Goal: Task Accomplishment & Management: Manage account settings

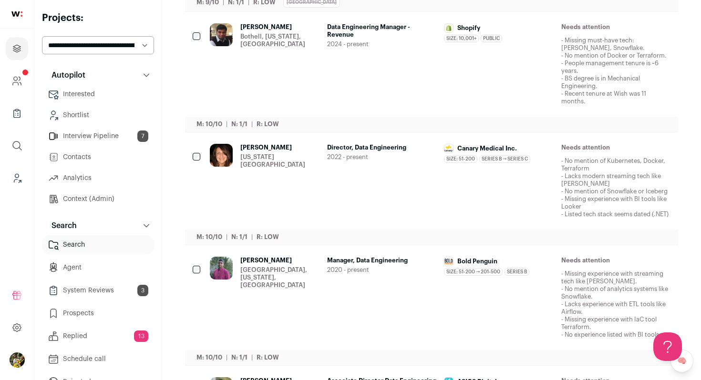
scroll to position [305, 0]
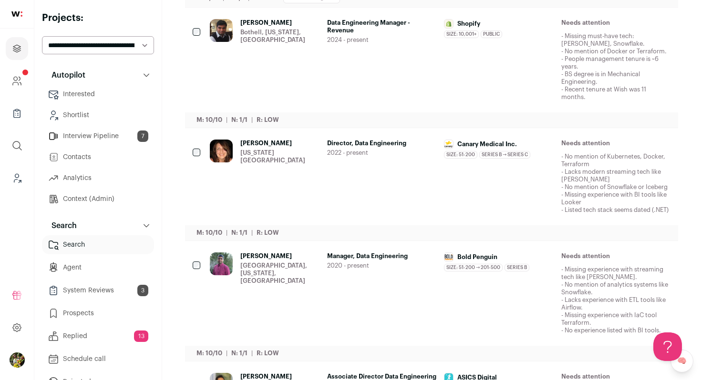
click at [384, 160] on div "Director, Data Engineering 2022 - present" at bounding box center [382, 177] width 110 height 74
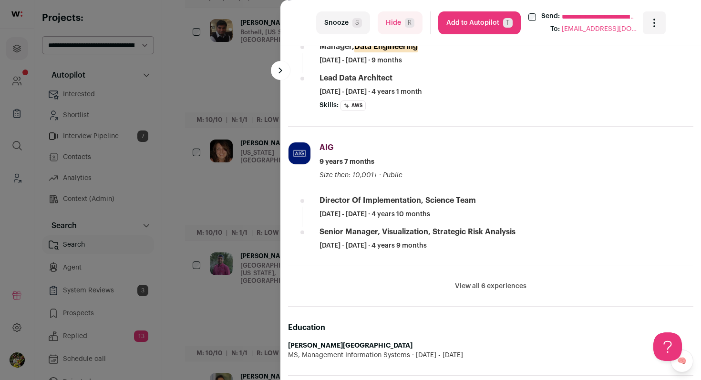
scroll to position [472, 0]
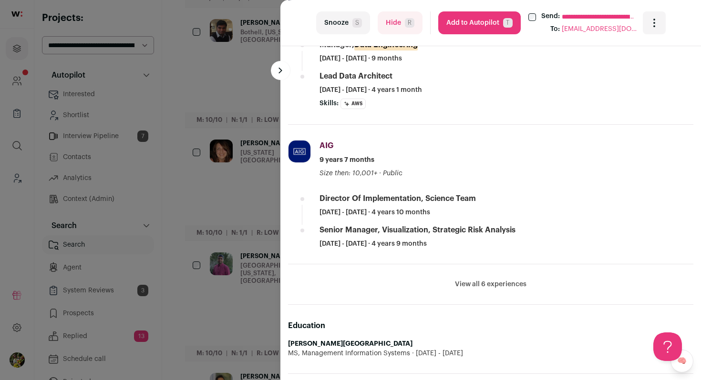
click at [507, 284] on button "View all 6 experiences" at bounding box center [490, 285] width 71 height 10
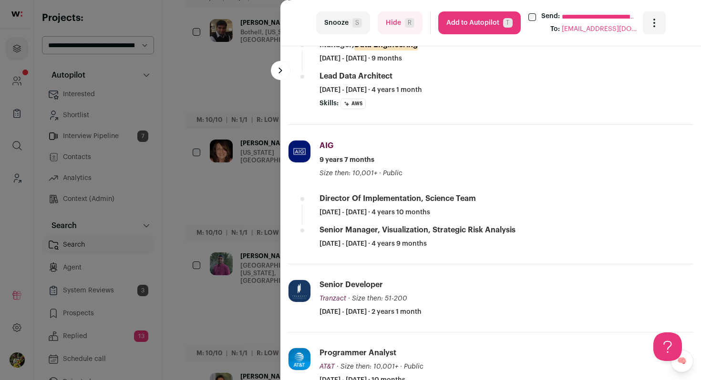
click at [404, 25] on button "Hide R" at bounding box center [400, 22] width 45 height 23
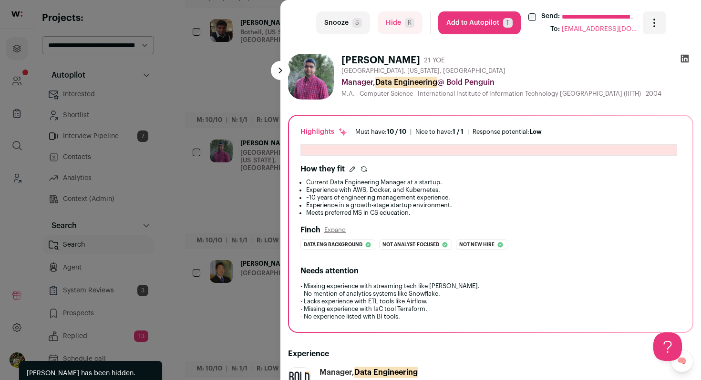
click at [239, 156] on div "**********" at bounding box center [350, 190] width 701 height 380
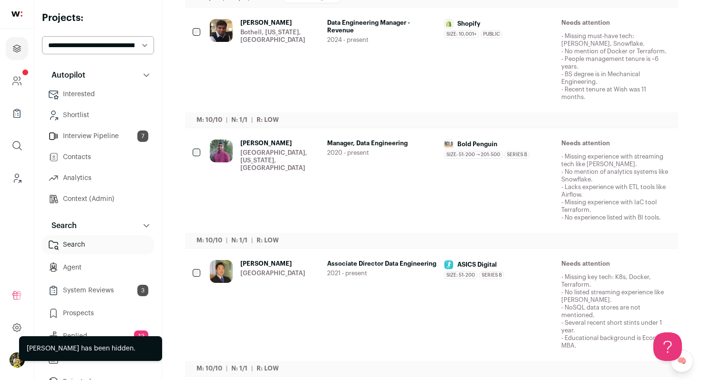
click at [239, 156] on div "Sarat Kavila Maple Valley, Washington, United States" at bounding box center [265, 181] width 110 height 82
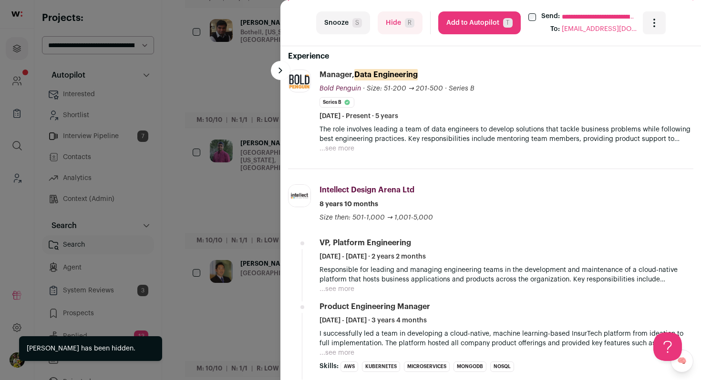
scroll to position [310, 0]
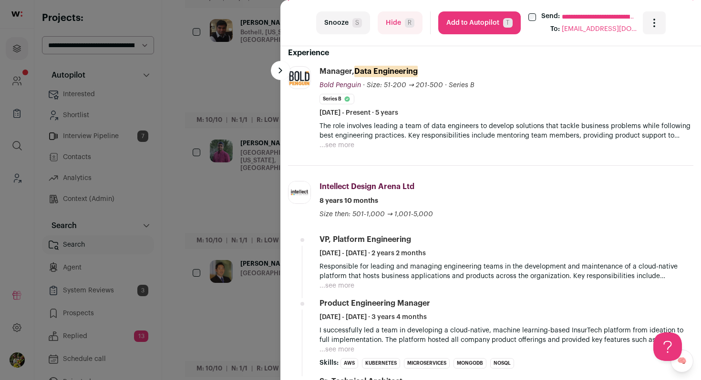
click at [342, 143] on button "...see more" at bounding box center [336, 146] width 35 height 10
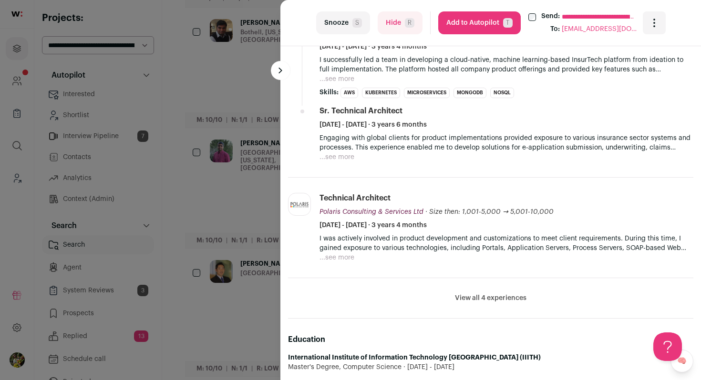
scroll to position [652, 0]
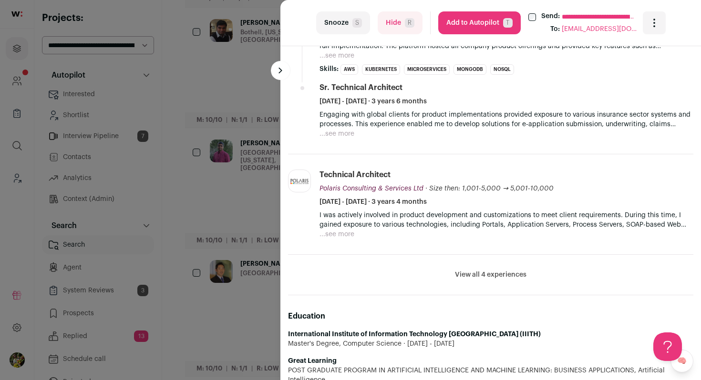
click at [510, 277] on button "View all 4 experiences" at bounding box center [490, 275] width 71 height 10
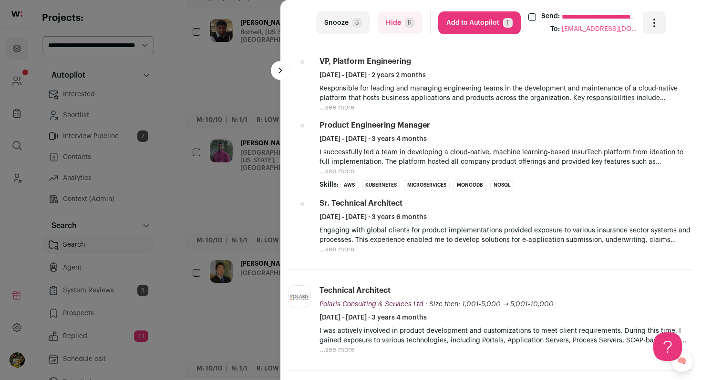
scroll to position [540, 0]
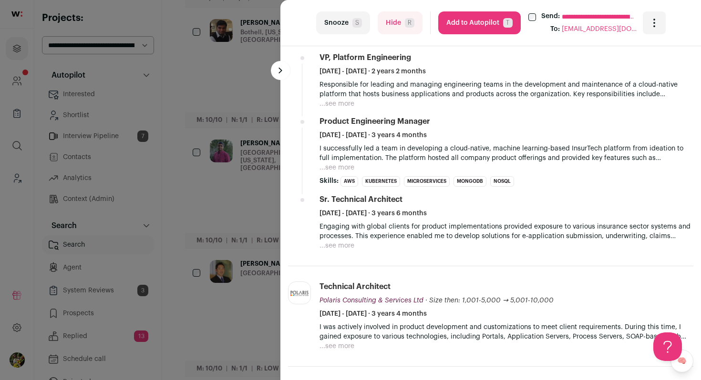
click at [344, 104] on button "...see more" at bounding box center [336, 104] width 35 height 10
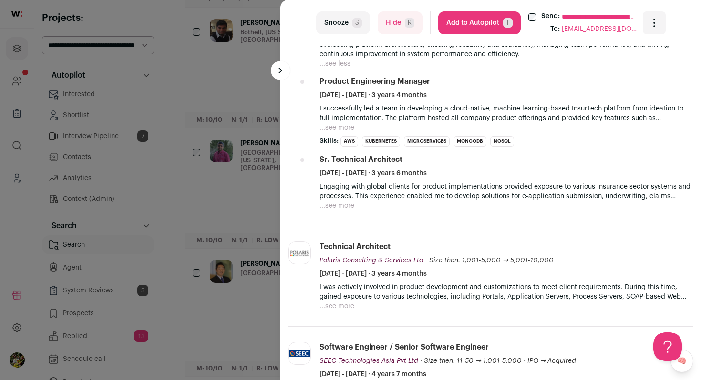
click at [342, 130] on button "...see more" at bounding box center [336, 128] width 35 height 10
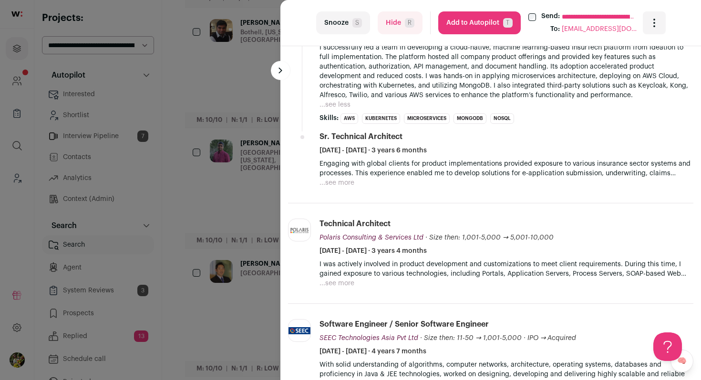
click at [339, 180] on button "...see more" at bounding box center [336, 183] width 35 height 10
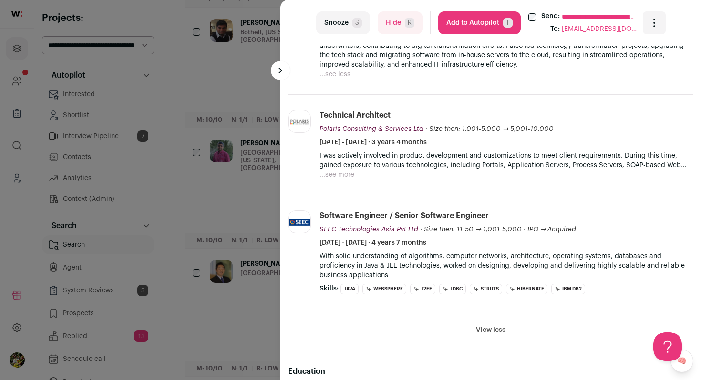
click at [343, 174] on button "...see more" at bounding box center [336, 175] width 35 height 10
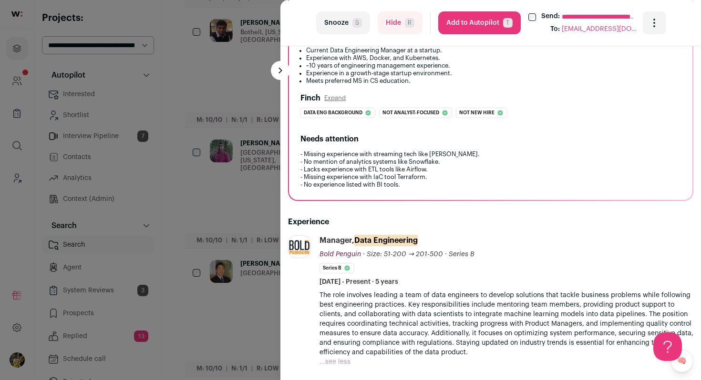
scroll to position [0, 0]
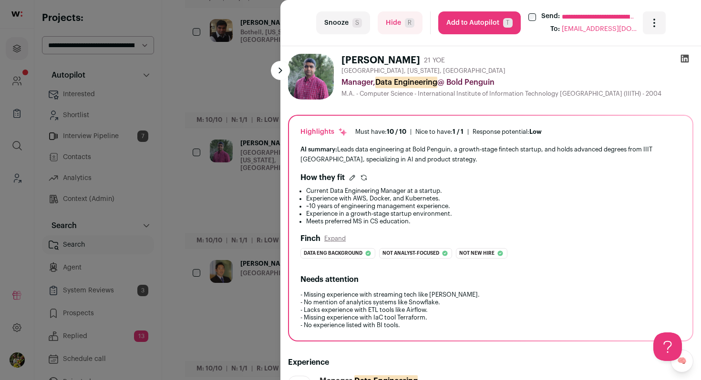
click at [249, 173] on div "**********" at bounding box center [350, 190] width 701 height 380
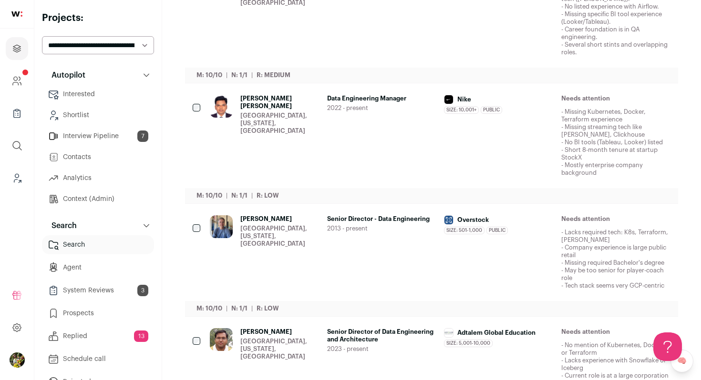
scroll to position [819, 0]
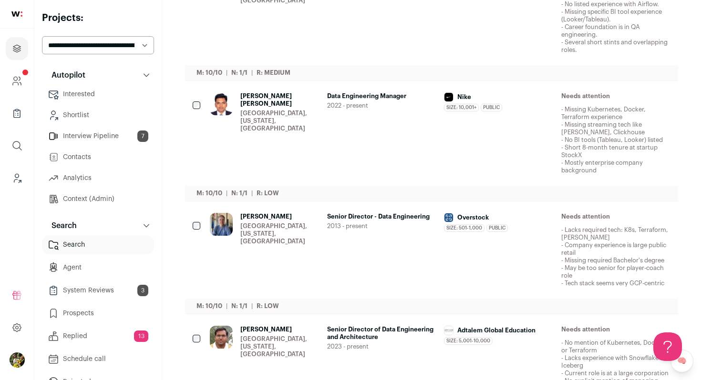
click at [274, 120] on div "Beaverton, Oregon, United States" at bounding box center [279, 121] width 79 height 23
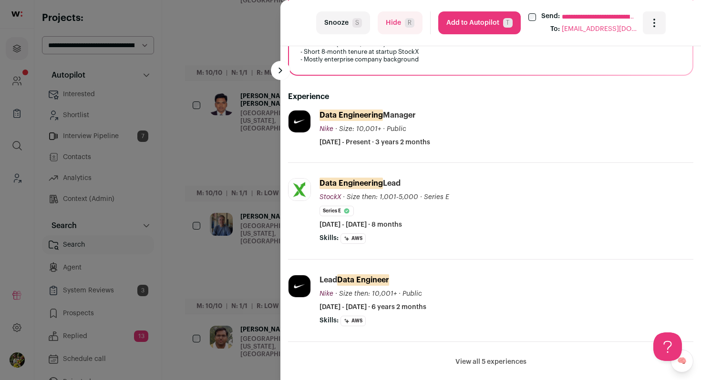
scroll to position [280, 0]
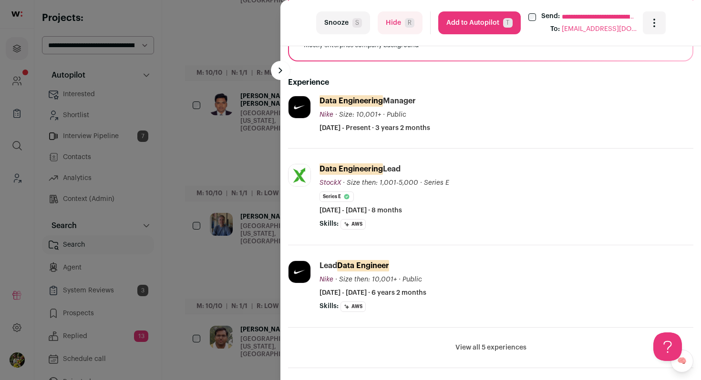
drag, startPoint x: 319, startPoint y: 102, endPoint x: 415, endPoint y: 312, distance: 230.4
click at [415, 312] on ul "Nike nike.com Add to company list Public / Private Public Company size 10,001+ …" at bounding box center [490, 232] width 405 height 273
click at [484, 234] on li "StockX stockx.com Add to company list Public / Private Private Valuation $3.8B …" at bounding box center [490, 197] width 405 height 97
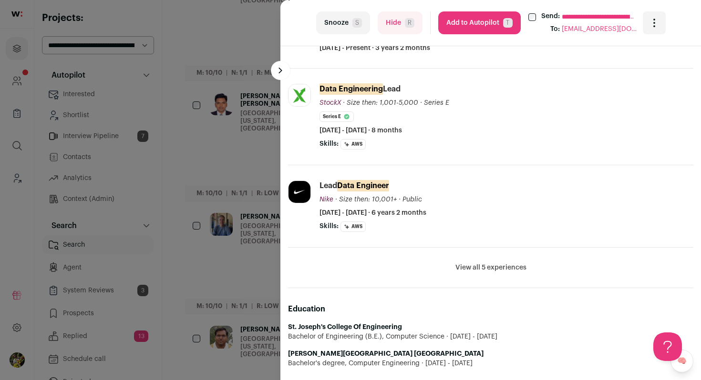
click at [487, 270] on button "View all 5 experiences" at bounding box center [490, 268] width 71 height 10
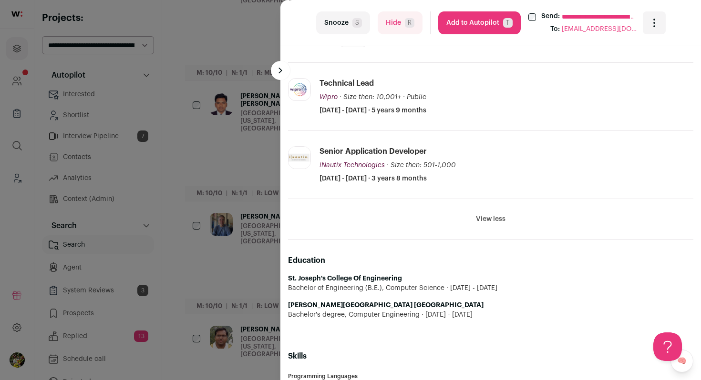
scroll to position [548, 0]
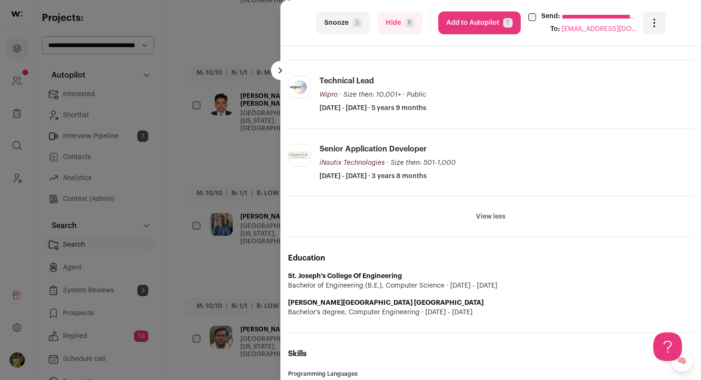
click at [393, 19] on button "Hide R" at bounding box center [400, 22] width 45 height 23
click at [233, 132] on div "**********" at bounding box center [350, 190] width 701 height 380
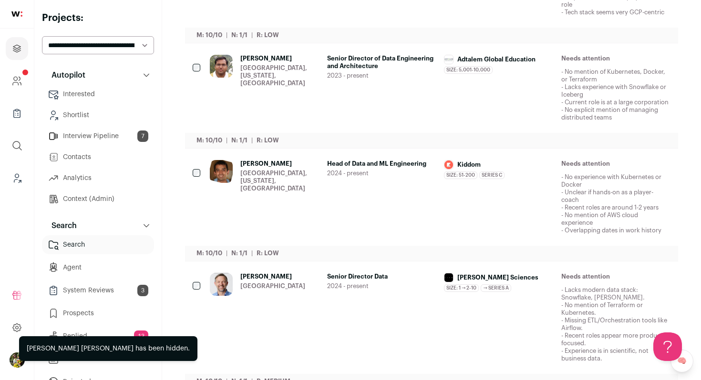
scroll to position [1003, 0]
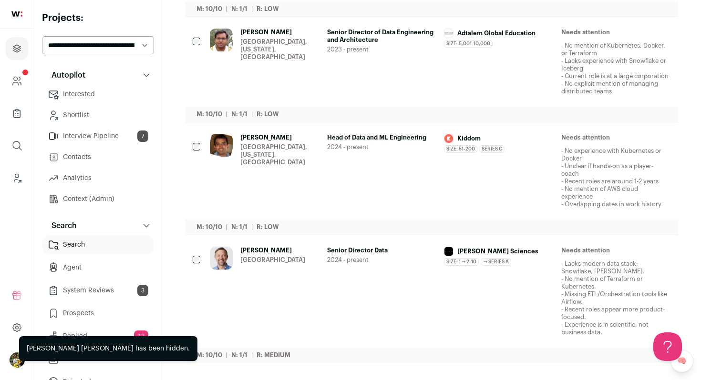
click at [316, 161] on div "Vidyaranya Devigere San Francisco, California, United States" at bounding box center [279, 171] width 79 height 74
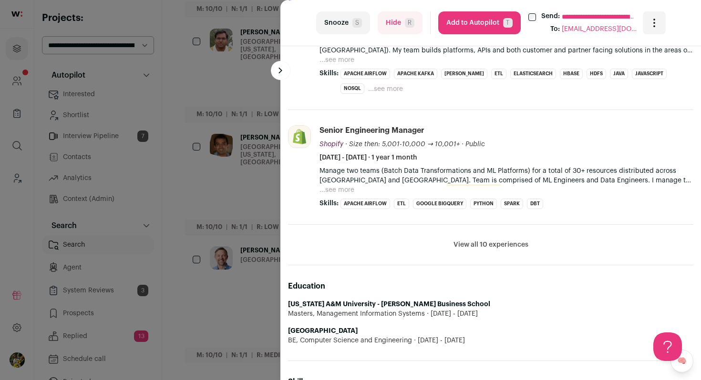
scroll to position [559, 0]
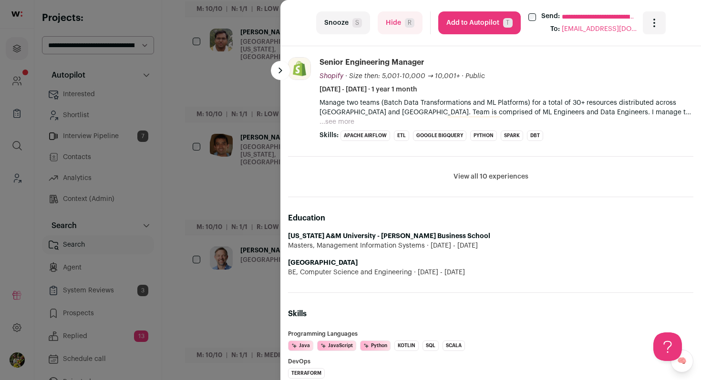
click at [495, 186] on li "View all 10 experiences View less" at bounding box center [490, 177] width 405 height 41
click at [495, 179] on button "View all 10 experiences" at bounding box center [490, 177] width 75 height 10
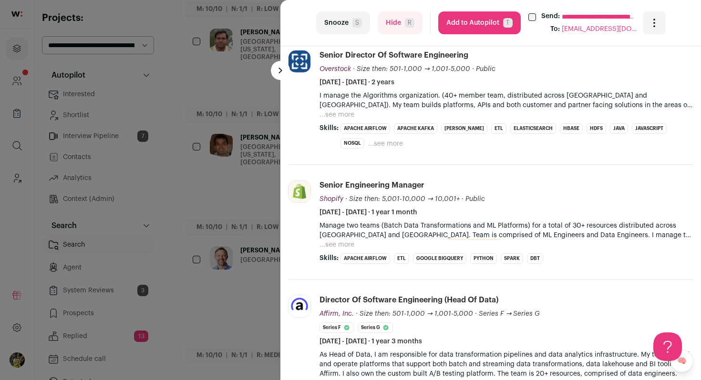
scroll to position [467, 0]
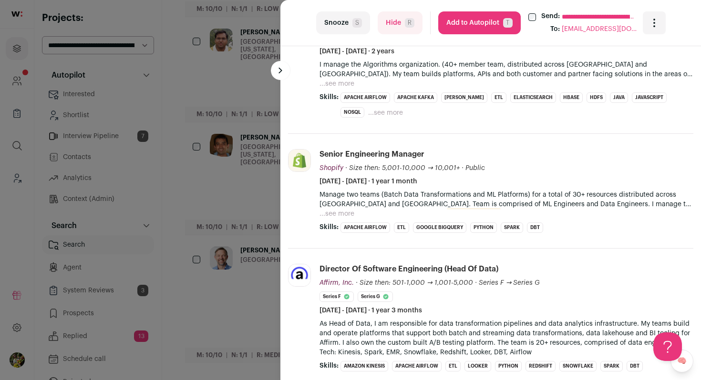
click at [397, 25] on button "Hide R" at bounding box center [400, 22] width 45 height 23
click at [230, 102] on div "**********" at bounding box center [350, 190] width 701 height 380
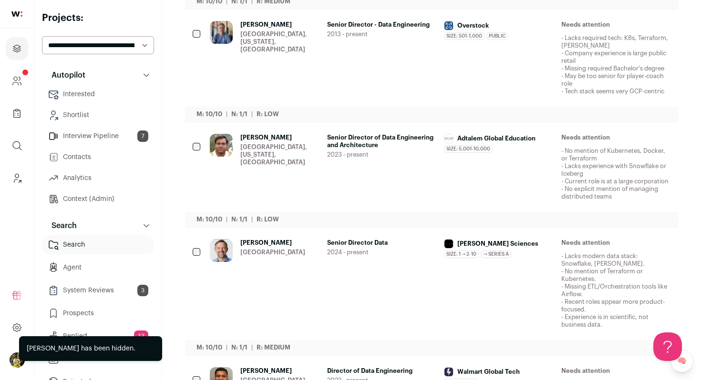
scroll to position [1003, 0]
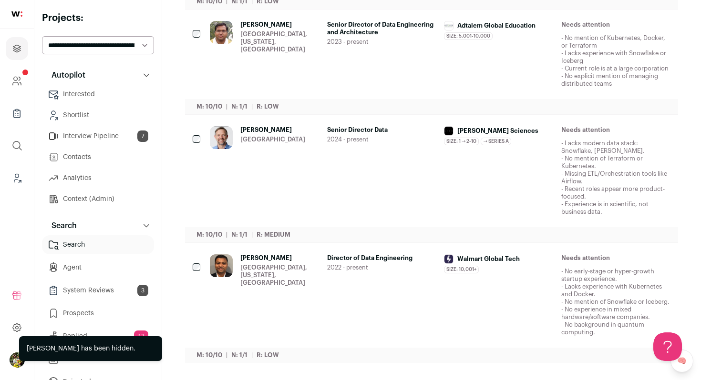
click at [288, 154] on div "Timothy Hirzel Greater Boston" at bounding box center [265, 171] width 110 height 90
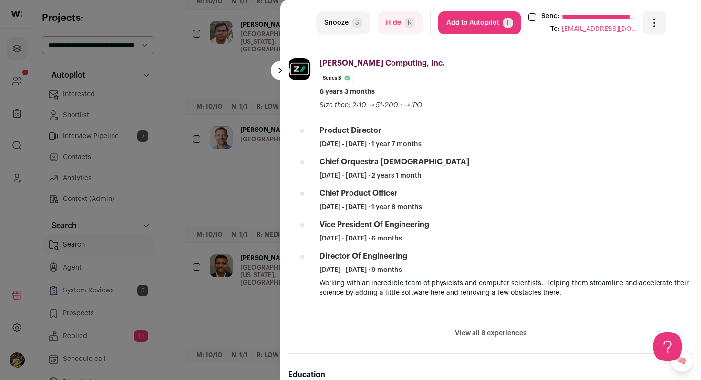
scroll to position [470, 0]
click at [382, 19] on button "Hide R" at bounding box center [400, 22] width 45 height 23
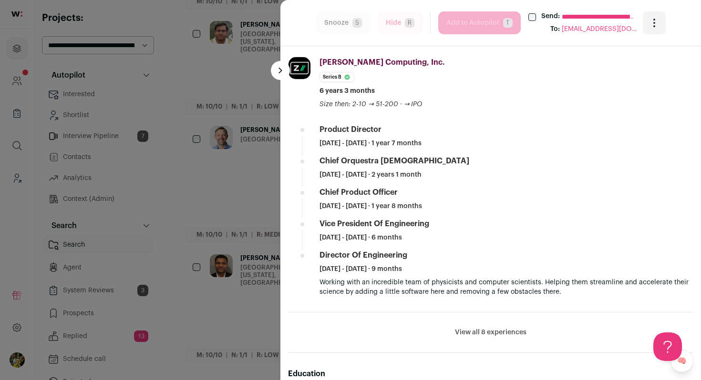
click at [251, 111] on div "**********" at bounding box center [350, 190] width 701 height 380
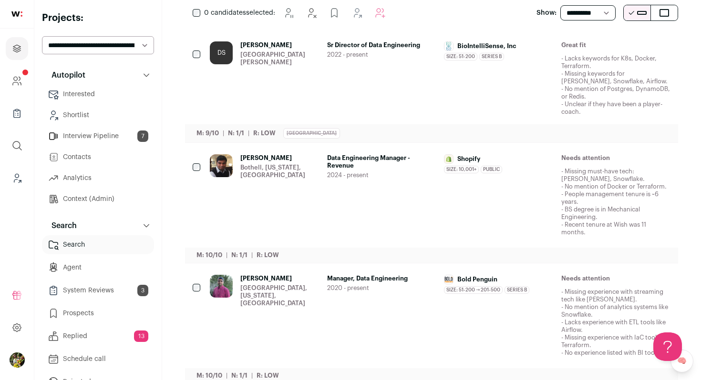
scroll to position [159, 0]
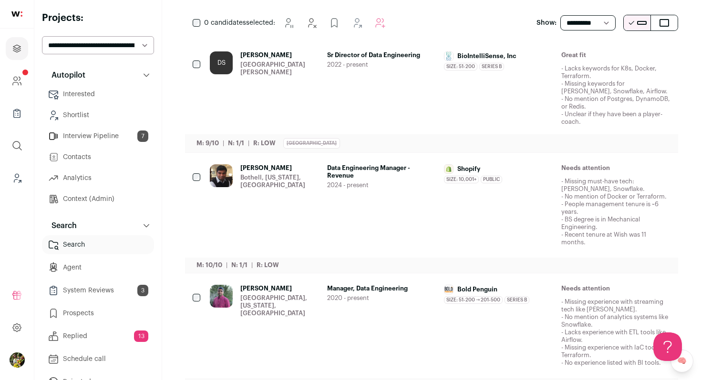
click at [398, 80] on div "Sr Director of Data Engineering 2022 - present" at bounding box center [382, 88] width 110 height 74
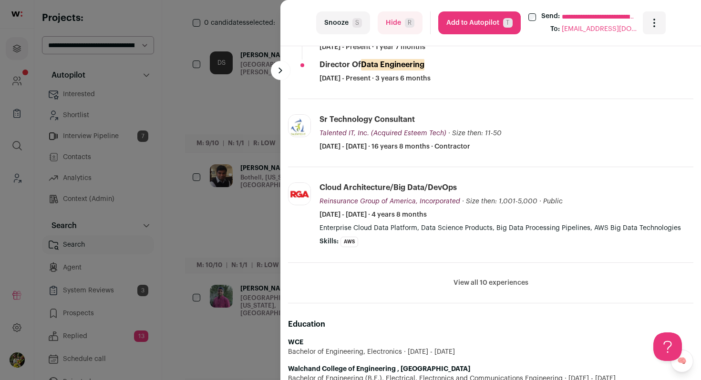
scroll to position [442, 0]
click at [419, 28] on button "Hide R" at bounding box center [400, 22] width 45 height 23
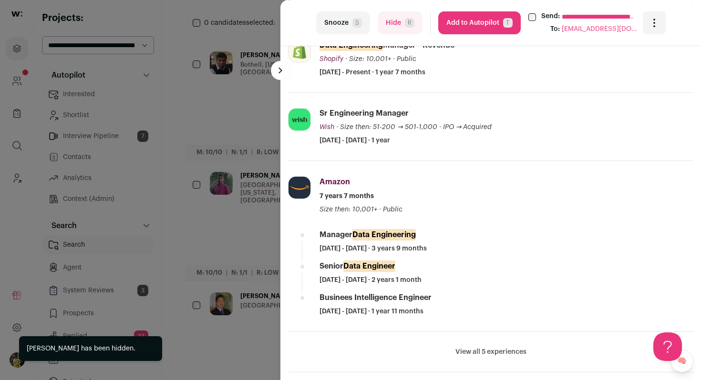
scroll to position [307, 0]
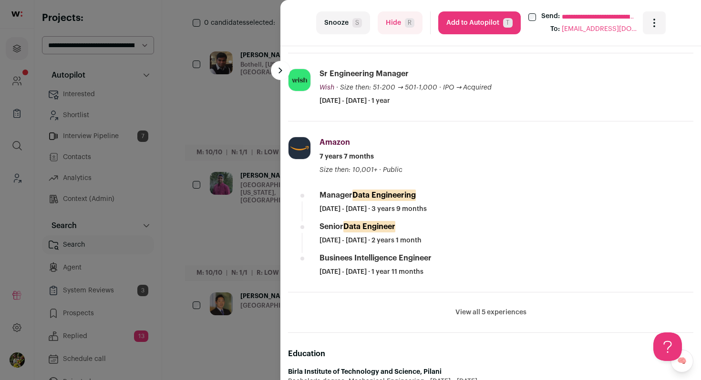
click at [476, 311] on button "View all 5 experiences" at bounding box center [490, 313] width 71 height 10
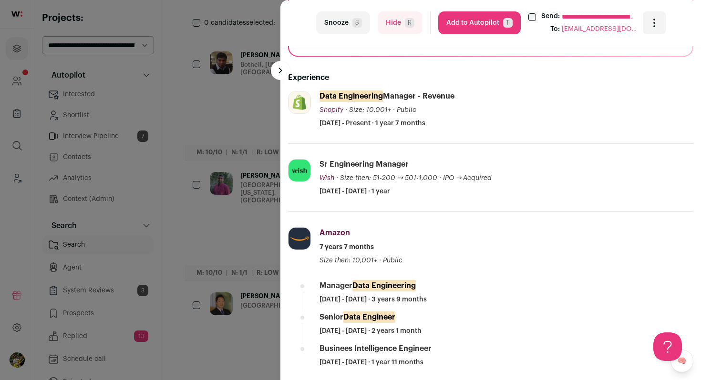
scroll to position [0, 0]
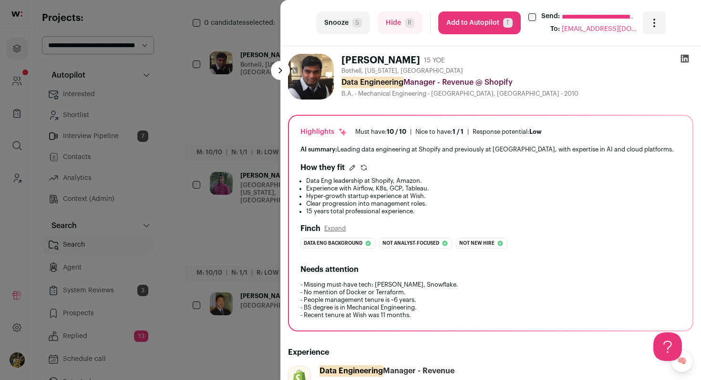
click at [459, 22] on button "Add to Autopilot T" at bounding box center [479, 22] width 82 height 23
click at [233, 122] on div "**********" at bounding box center [350, 190] width 701 height 380
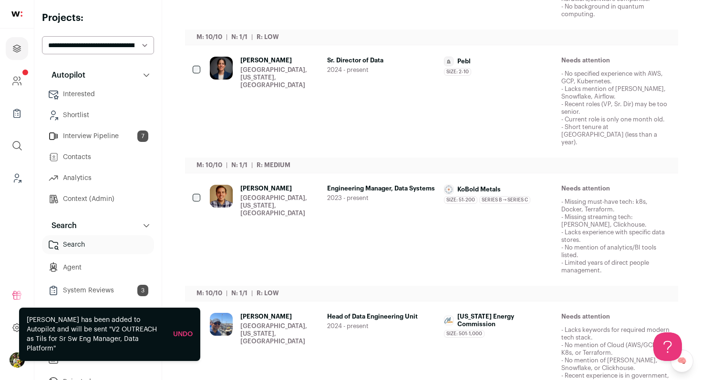
scroll to position [978, 0]
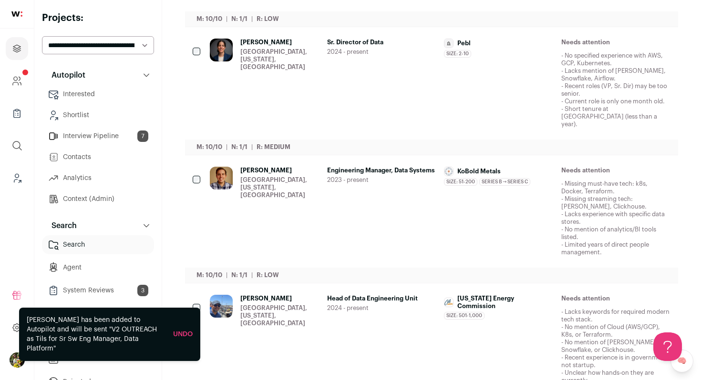
click at [276, 84] on div "Neta Iser Dayton, Ohio, United States" at bounding box center [279, 84] width 79 height 90
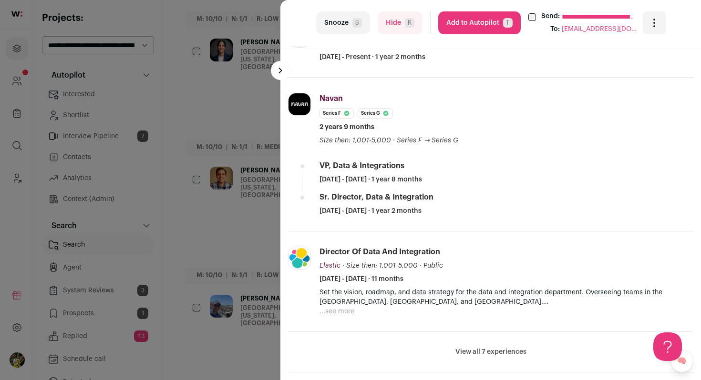
scroll to position [356, 0]
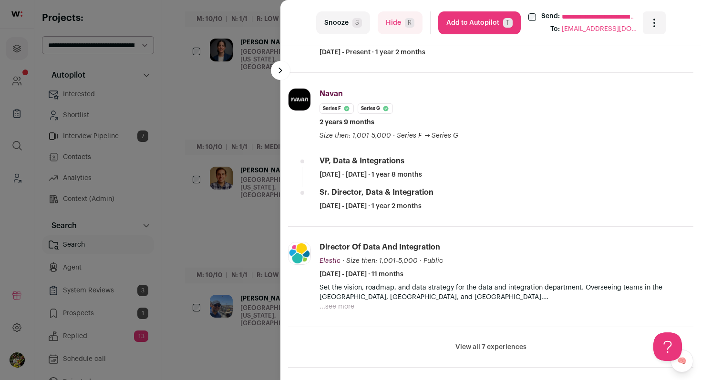
click at [467, 345] on button "View all 7 experiences" at bounding box center [490, 348] width 71 height 10
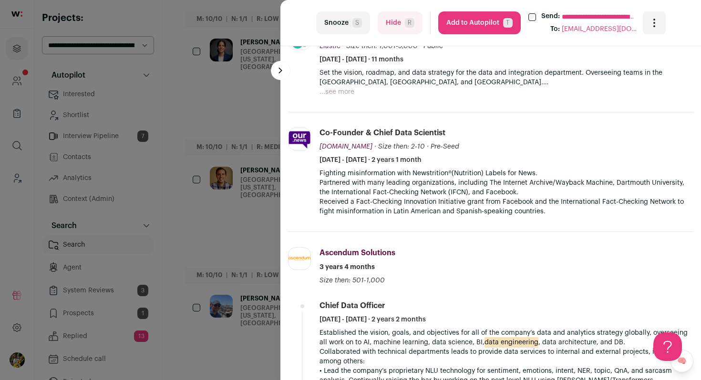
scroll to position [586, 0]
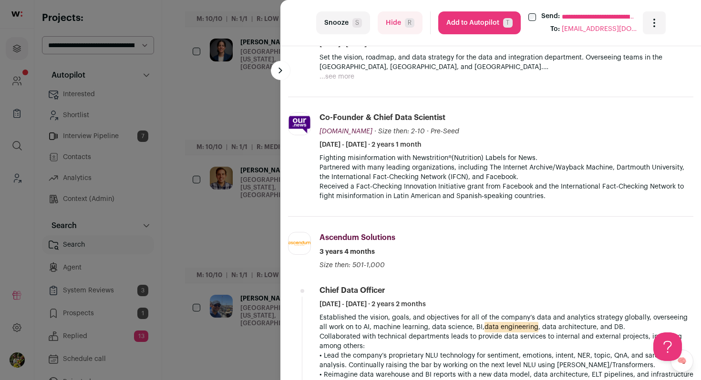
click at [257, 200] on div "**********" at bounding box center [350, 190] width 701 height 380
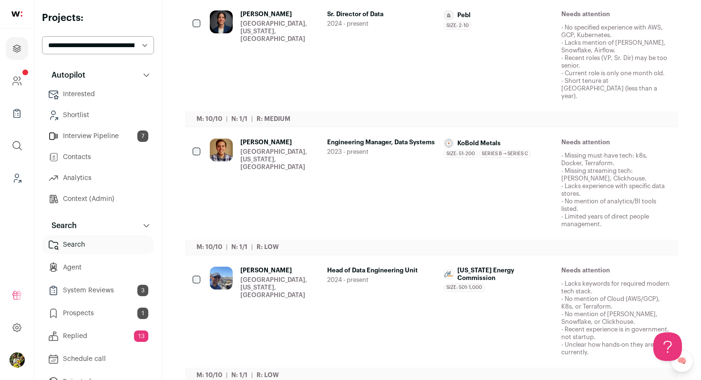
scroll to position [1034, 0]
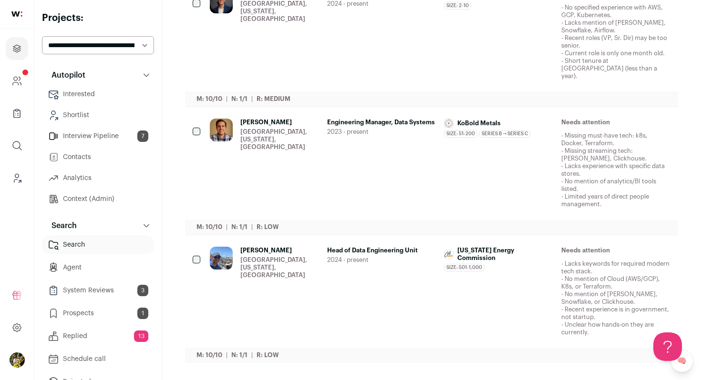
click at [237, 125] on div "Jeff Godwin Denver, Colorado, United States" at bounding box center [265, 164] width 110 height 90
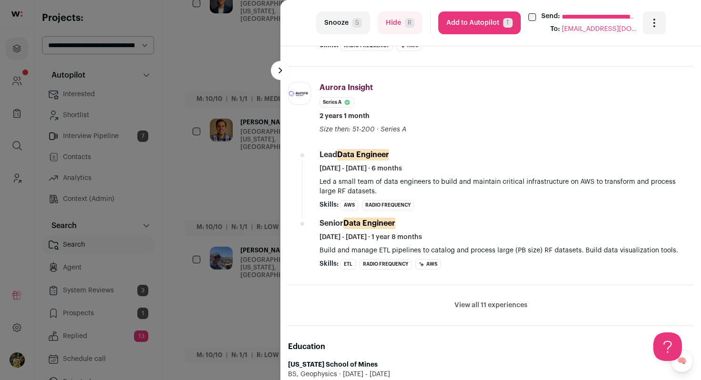
scroll to position [588, 0]
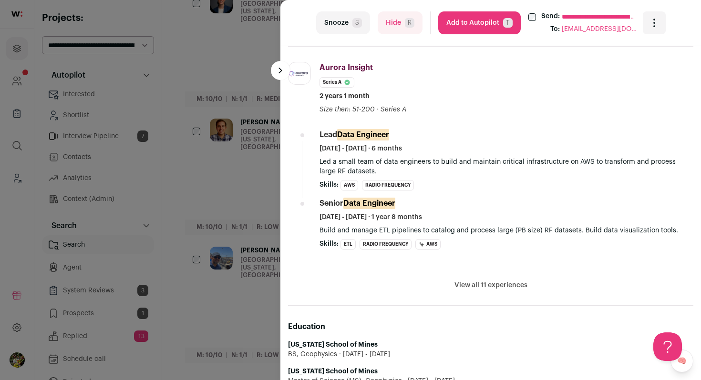
click at [476, 284] on button "View all 11 experiences" at bounding box center [490, 286] width 73 height 10
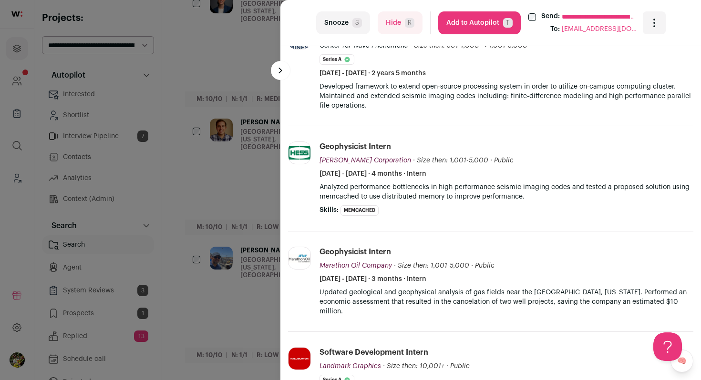
scroll to position [1377, 0]
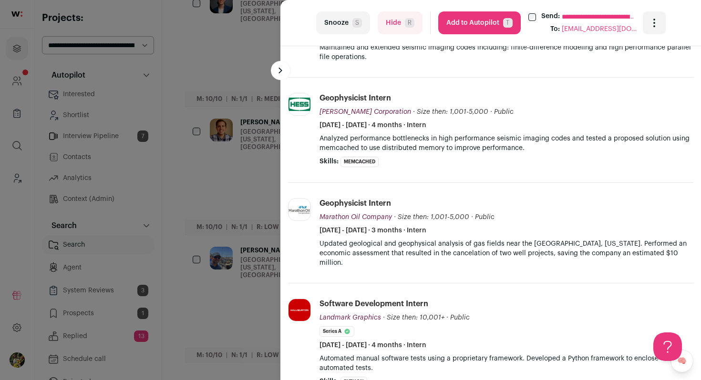
click at [464, 33] on button "Add to Autopilot T" at bounding box center [479, 22] width 82 height 23
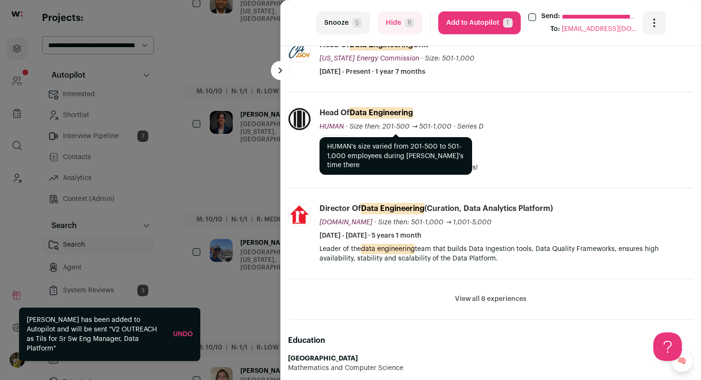
scroll to position [340, 0]
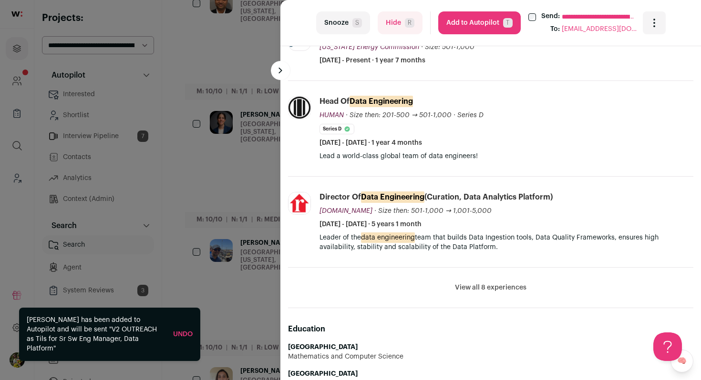
click at [467, 286] on button "View all 8 experiences" at bounding box center [490, 288] width 71 height 10
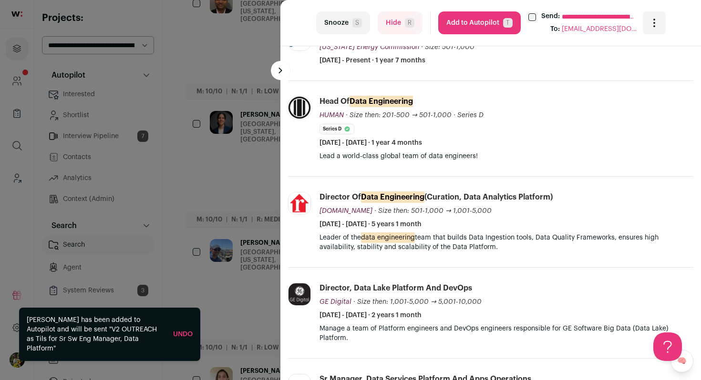
click at [477, 20] on button "Add to Autopilot T" at bounding box center [479, 22] width 82 height 23
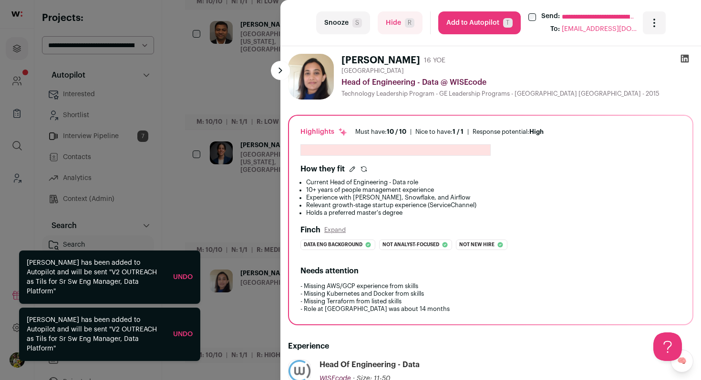
click at [248, 165] on div "**********" at bounding box center [350, 190] width 701 height 380
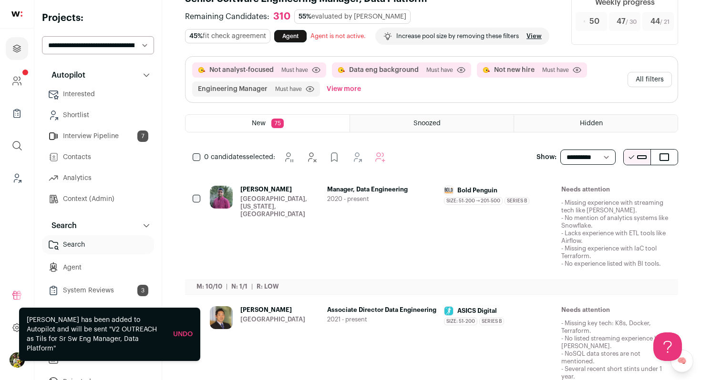
scroll to position [0, 0]
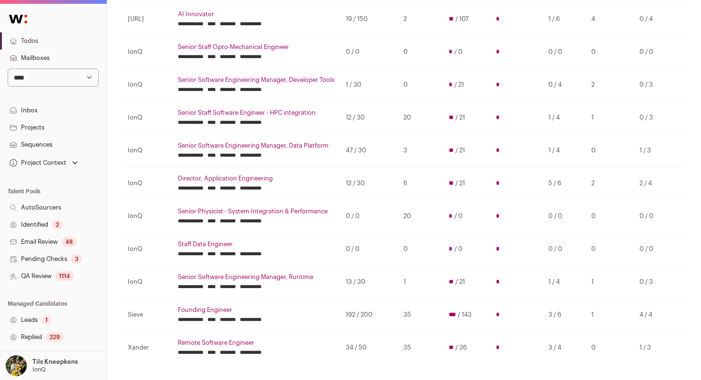
scroll to position [153, 0]
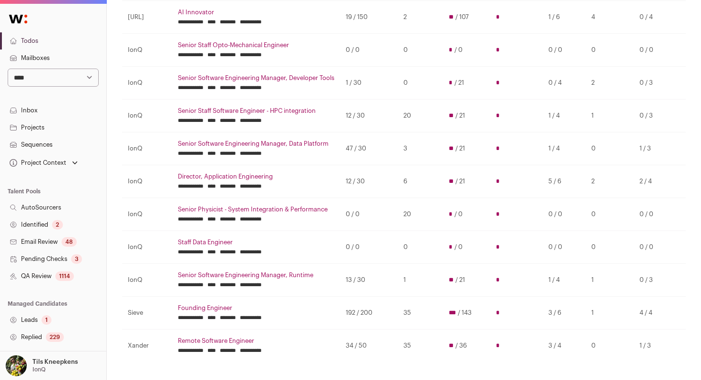
click at [359, 116] on td "12 / 30" at bounding box center [369, 116] width 58 height 33
click at [375, 117] on td "12 / 30" at bounding box center [369, 116] width 58 height 33
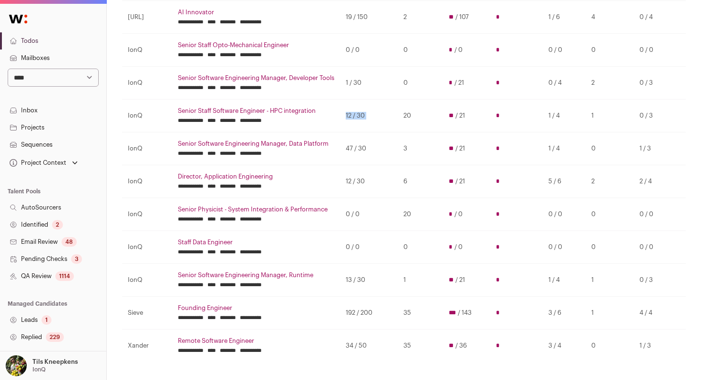
click at [375, 117] on td "12 / 30" at bounding box center [369, 116] width 58 height 33
click at [376, 117] on td "12 / 30" at bounding box center [369, 116] width 58 height 33
click at [86, 77] on select "**********" at bounding box center [53, 78] width 91 height 18
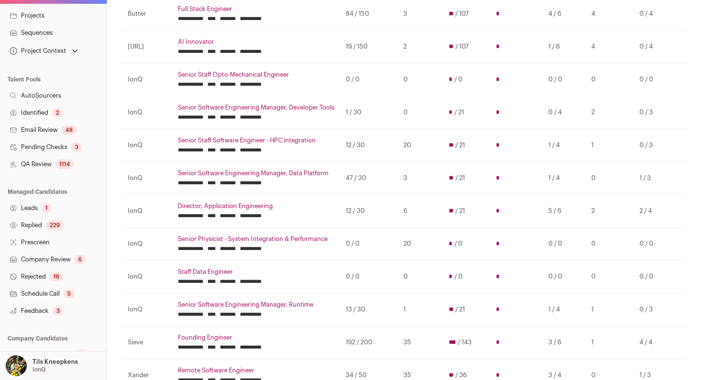
scroll to position [168, 0]
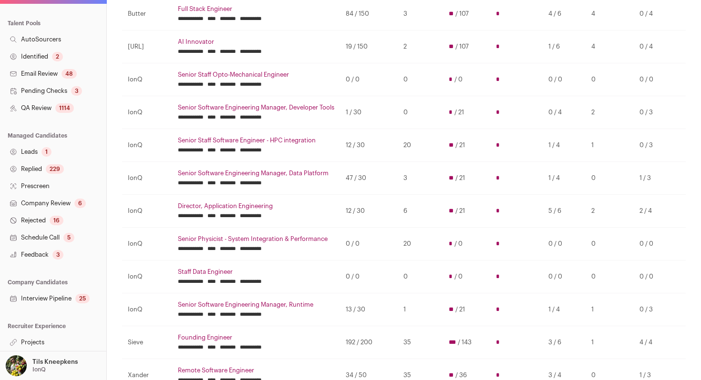
click at [40, 368] on p "IonQ" at bounding box center [38, 370] width 13 height 8
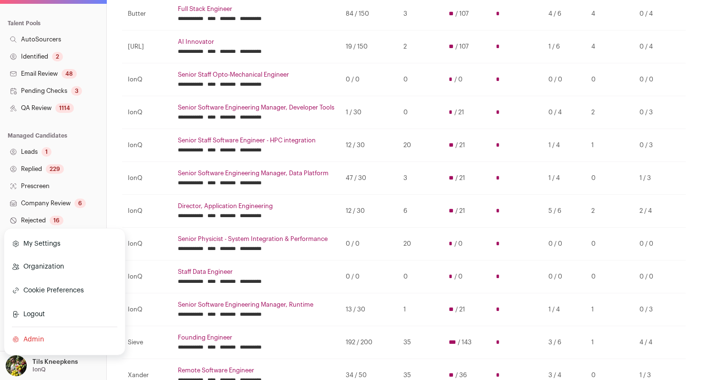
click at [32, 338] on link "Admin" at bounding box center [64, 339] width 105 height 21
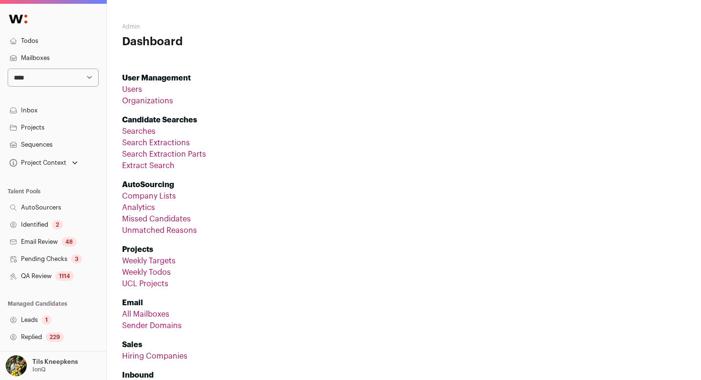
click at [148, 104] on link "Organizations" at bounding box center [147, 101] width 51 height 8
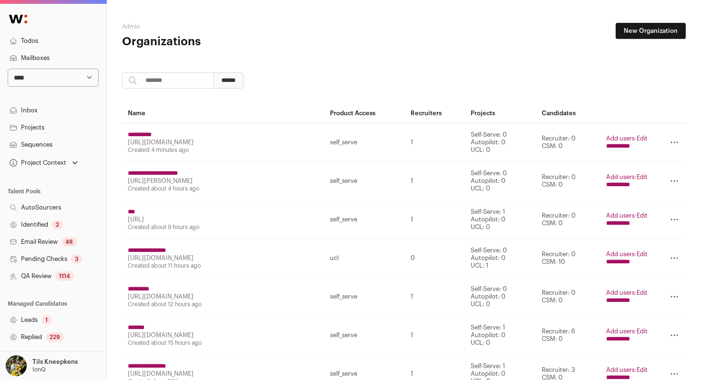
click at [197, 87] on input "search" at bounding box center [168, 80] width 92 height 16
type input "****"
click at [213, 72] on input "******" at bounding box center [228, 80] width 31 height 16
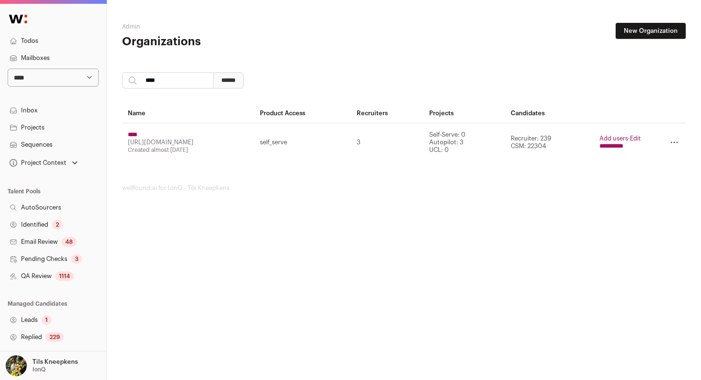
click at [134, 134] on input "****" at bounding box center [133, 135] width 10 height 8
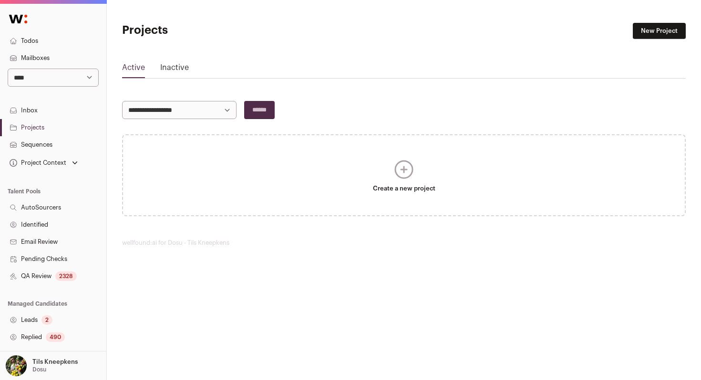
click at [169, 66] on link "Inactive" at bounding box center [174, 69] width 29 height 15
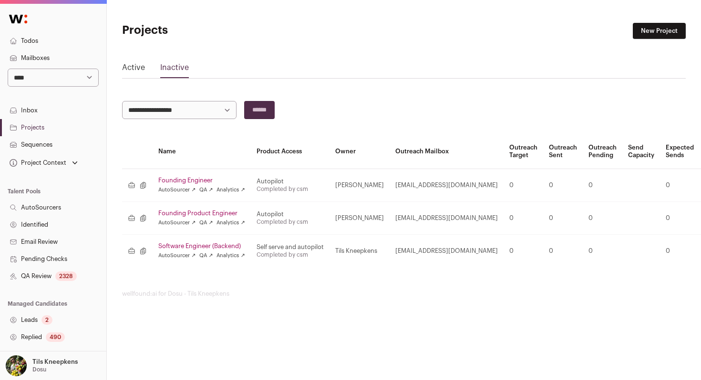
click at [132, 71] on link "Active" at bounding box center [133, 69] width 23 height 15
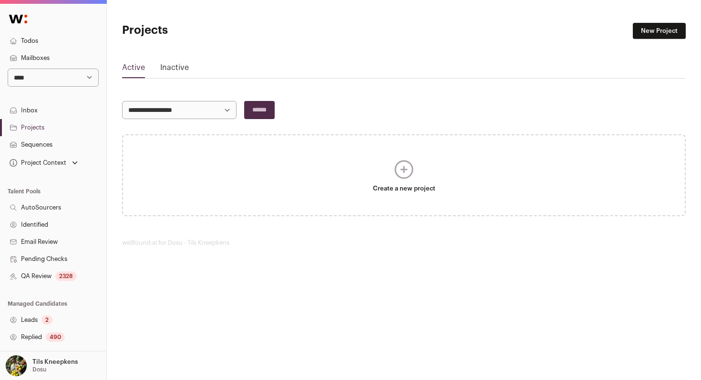
click at [188, 68] on div "Active Inactive" at bounding box center [403, 70] width 563 height 17
click at [181, 68] on link "Inactive" at bounding box center [174, 69] width 29 height 15
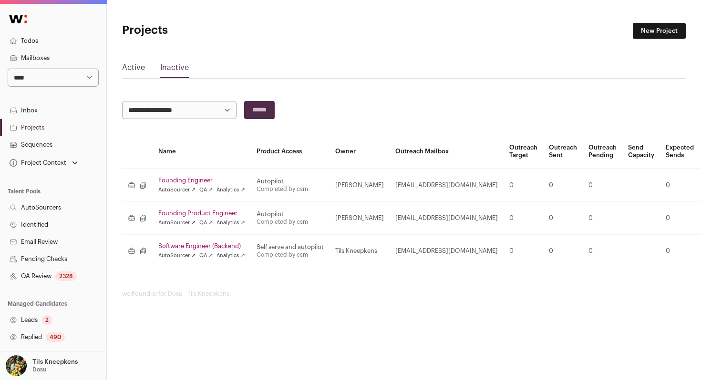
click at [206, 243] on link "Software Engineer (Backend)" at bounding box center [201, 247] width 87 height 8
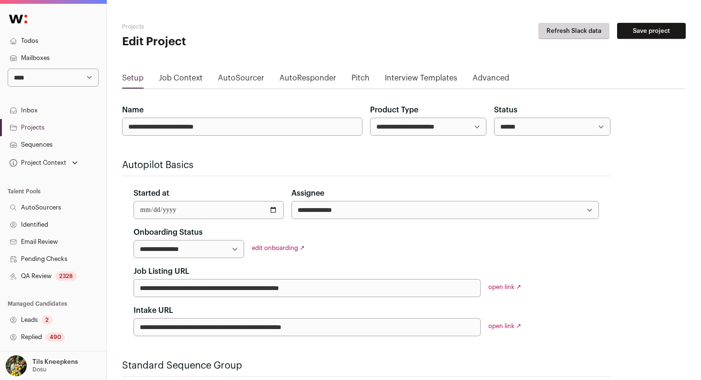
click at [512, 128] on select "****** ****** ********" at bounding box center [552, 127] width 116 height 18
select select "******"
click at [494, 118] on select "****** ****** ********" at bounding box center [552, 127] width 116 height 18
click at [491, 144] on form "**********" at bounding box center [366, 385] width 488 height 562
click at [473, 127] on select "**********" at bounding box center [428, 127] width 116 height 18
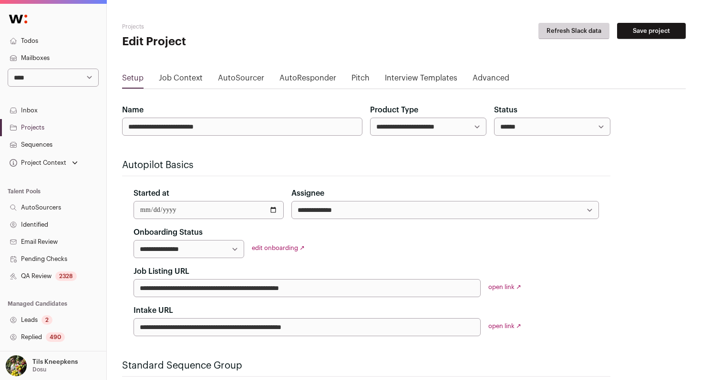
select select "***"
click at [370, 118] on select "**********" at bounding box center [428, 127] width 116 height 18
click at [474, 99] on main "**********" at bounding box center [403, 360] width 563 height 720
drag, startPoint x: 658, startPoint y: 33, endPoint x: 459, endPoint y: 220, distance: 272.8
click at [462, 217] on main "**********" at bounding box center [403, 360] width 563 height 720
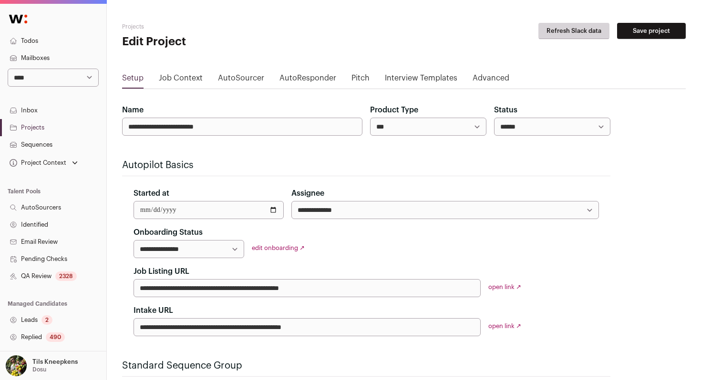
click at [195, 247] on select "**********" at bounding box center [188, 249] width 111 height 18
select select "**********"
click at [133, 240] on select "**********" at bounding box center [188, 249] width 111 height 18
click at [644, 34] on button "Save project" at bounding box center [651, 31] width 69 height 16
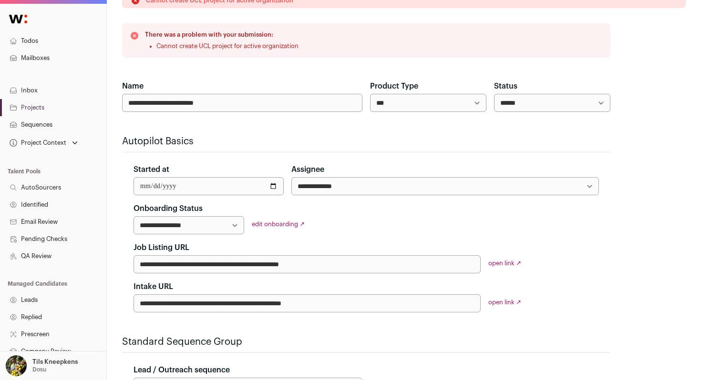
scroll to position [132, 0]
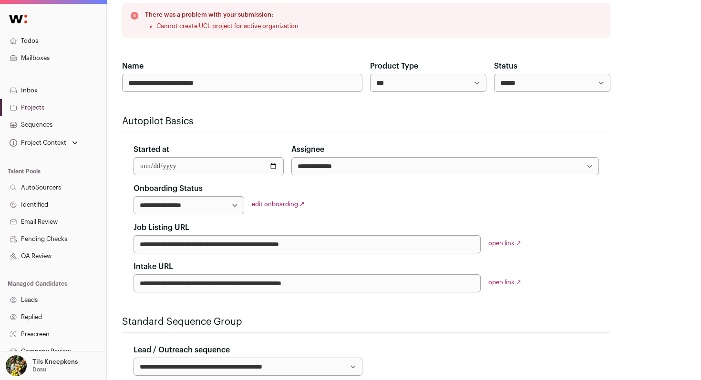
click at [471, 89] on select "**********" at bounding box center [428, 83] width 116 height 18
select select "*********"
click at [370, 74] on select "**********" at bounding box center [428, 83] width 116 height 18
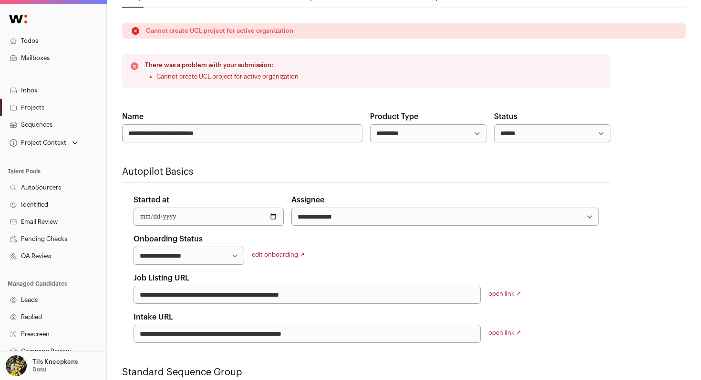
scroll to position [0, 0]
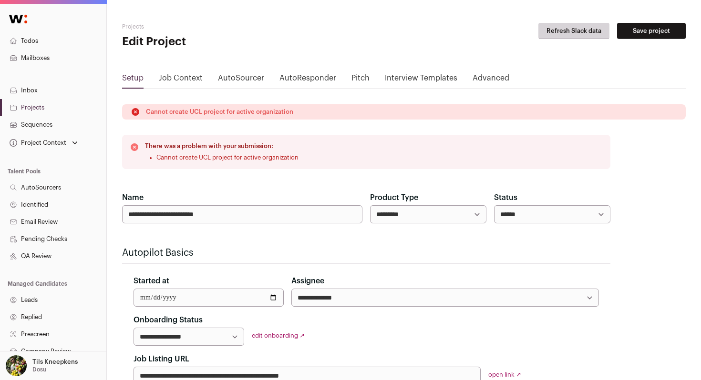
click at [631, 29] on button "Save project" at bounding box center [651, 31] width 69 height 16
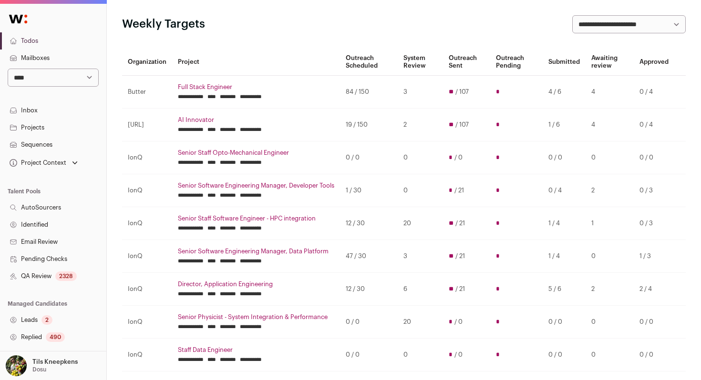
scroll to position [105, 0]
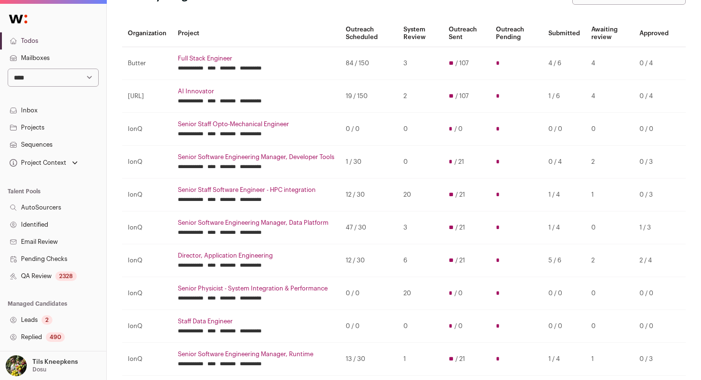
click at [51, 126] on link "Projects" at bounding box center [53, 127] width 106 height 17
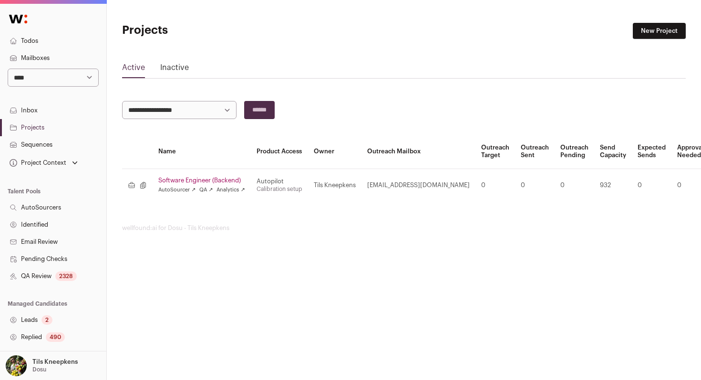
scroll to position [168, 0]
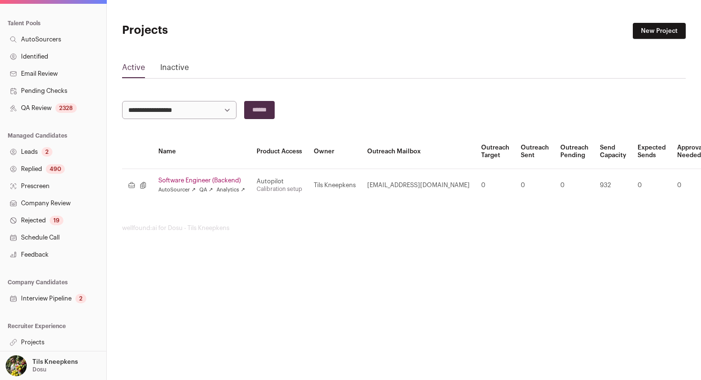
click at [181, 181] on link "Software Engineer (Backend)" at bounding box center [201, 181] width 87 height 8
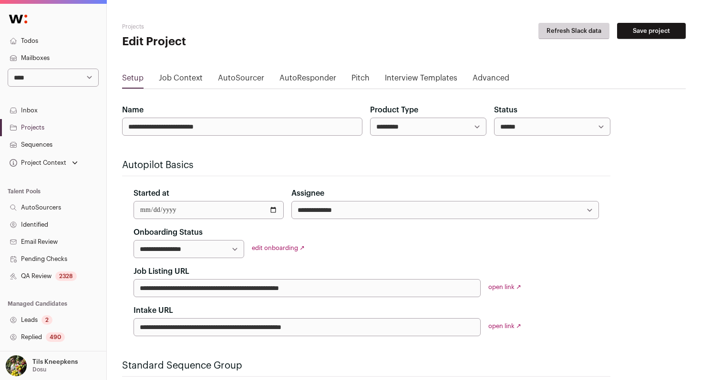
scroll to position [168, 0]
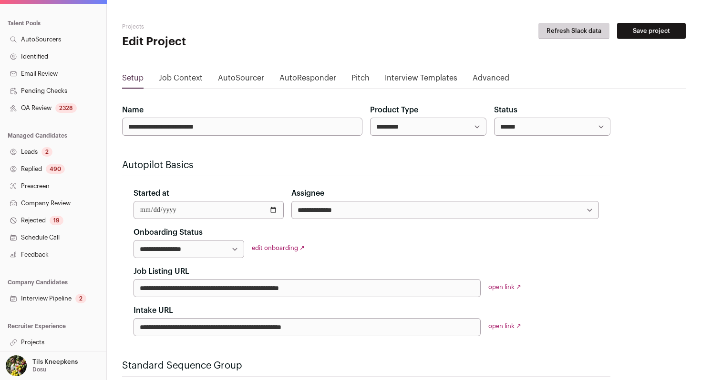
click at [49, 338] on link "Projects" at bounding box center [53, 342] width 106 height 17
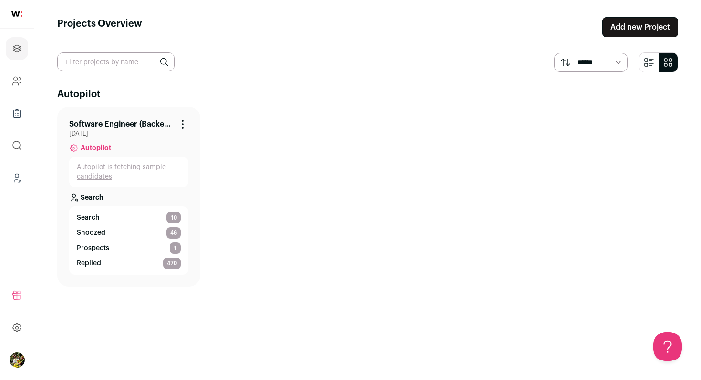
click at [150, 123] on link "Software Engineer (Backend)" at bounding box center [121, 124] width 104 height 11
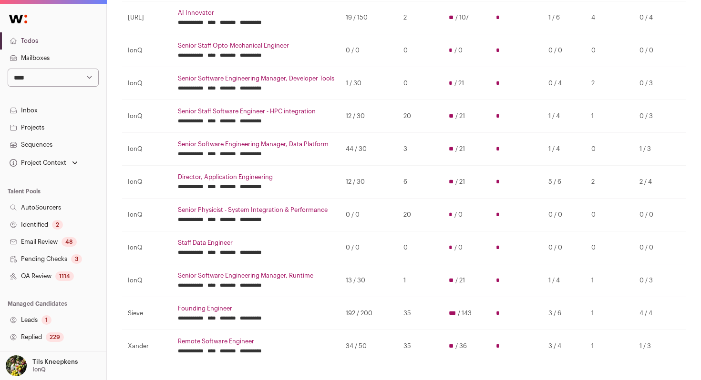
scroll to position [152, 0]
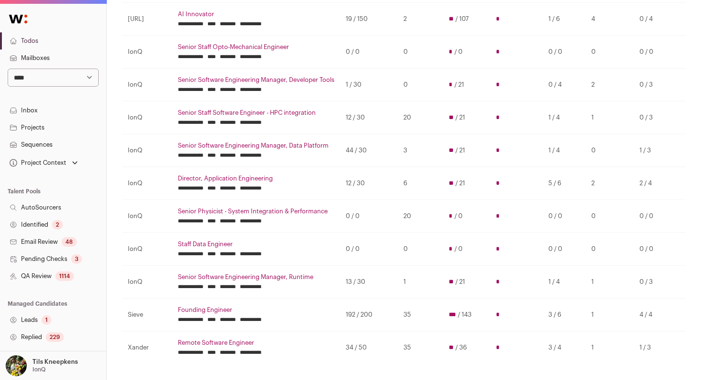
click at [72, 122] on link "Projects" at bounding box center [53, 127] width 106 height 17
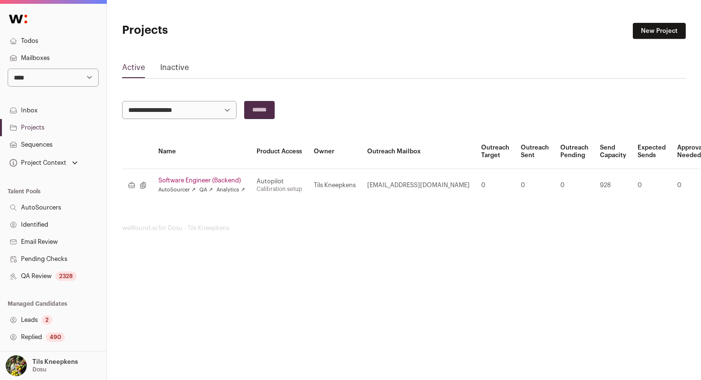
click at [183, 177] on link "Software Engineer (Backend)" at bounding box center [201, 181] width 87 height 8
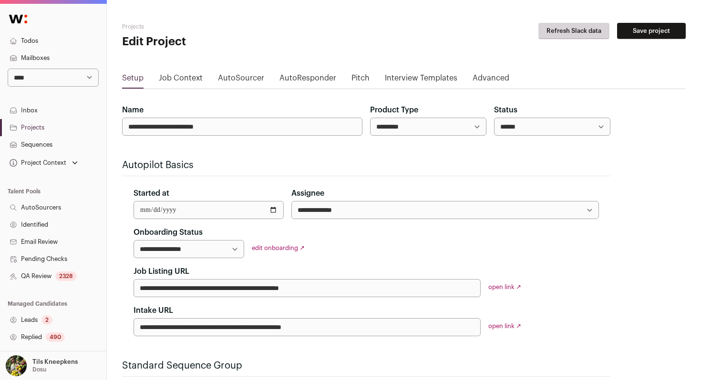
click at [180, 250] on select "**********" at bounding box center [188, 249] width 111 height 18
click at [133, 240] on select "**********" at bounding box center [188, 249] width 111 height 18
click at [188, 253] on select "**********" at bounding box center [188, 249] width 111 height 18
select select "**********"
click at [133, 240] on select "**********" at bounding box center [188, 249] width 111 height 18
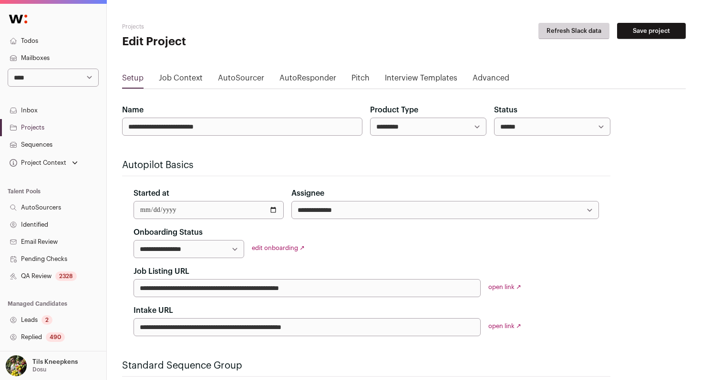
click at [642, 34] on button "Save project" at bounding box center [651, 31] width 69 height 16
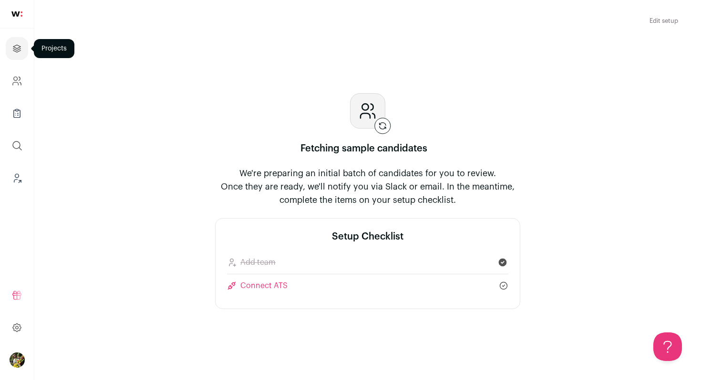
click at [24, 47] on link "Projects" at bounding box center [17, 48] width 22 height 23
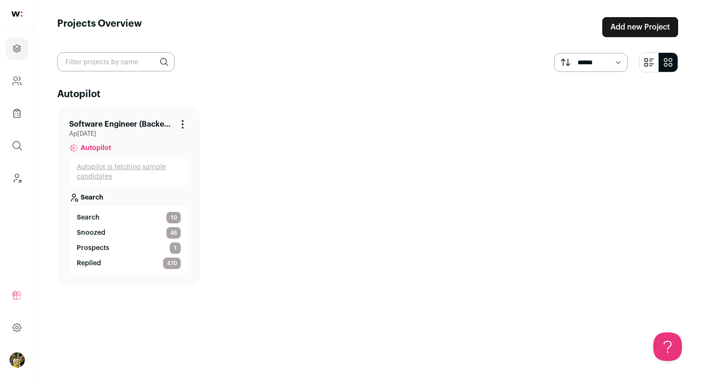
click at [133, 123] on link "Software Engineer (Backend)" at bounding box center [121, 124] width 104 height 11
click at [124, 168] on link "Autopilot is fetching sample candidates" at bounding box center [129, 172] width 104 height 19
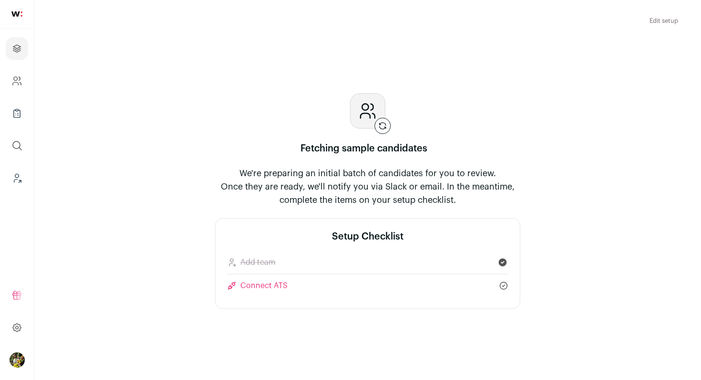
click at [7, 47] on link "Projects" at bounding box center [17, 48] width 22 height 23
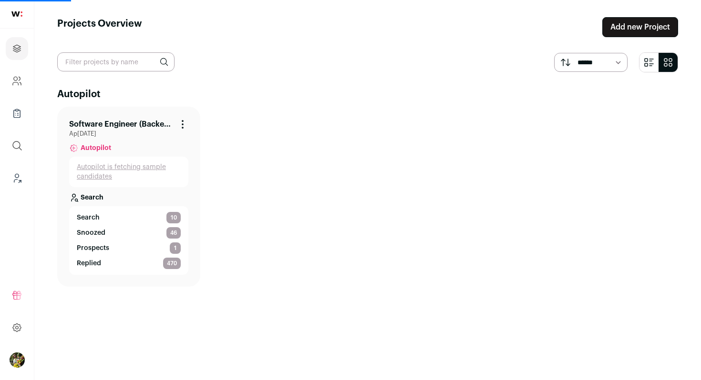
click at [105, 124] on link "Software Engineer (Backend)" at bounding box center [121, 124] width 104 height 11
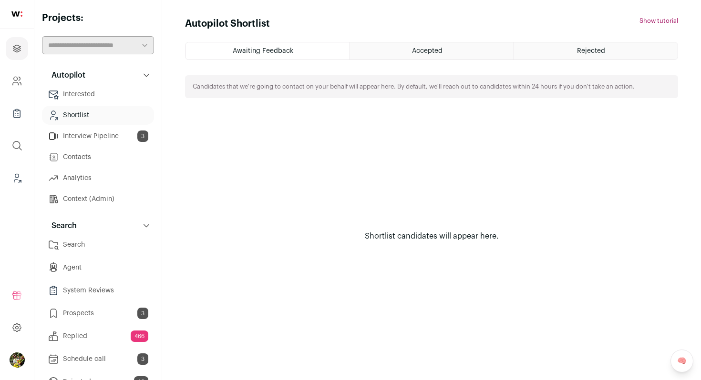
scroll to position [8, 0]
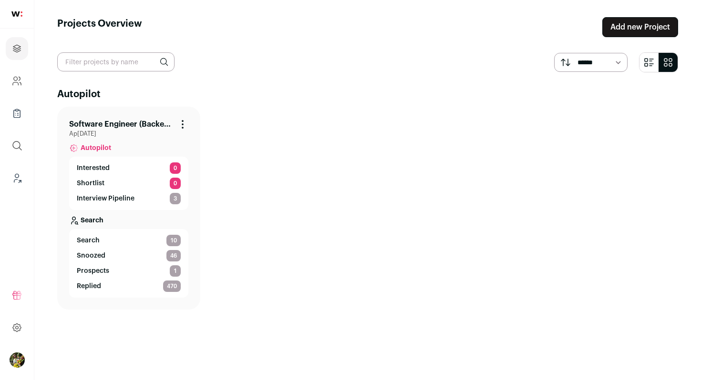
click at [115, 123] on link "Software Engineer (Backend)" at bounding box center [121, 124] width 104 height 11
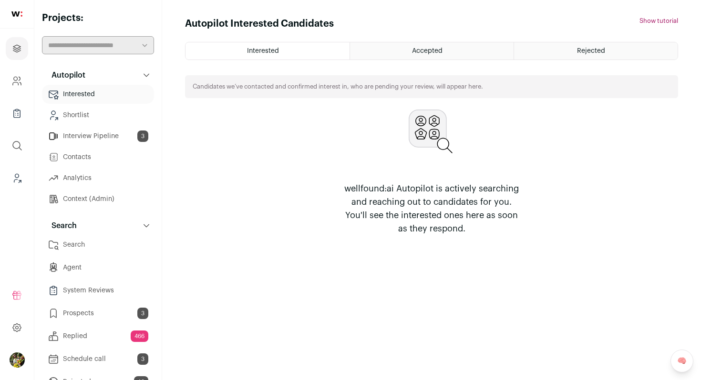
scroll to position [78, 0]
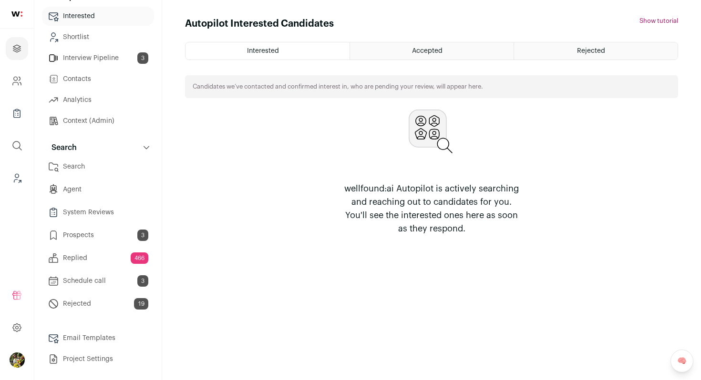
click at [113, 166] on link "Search" at bounding box center [98, 166] width 112 height 19
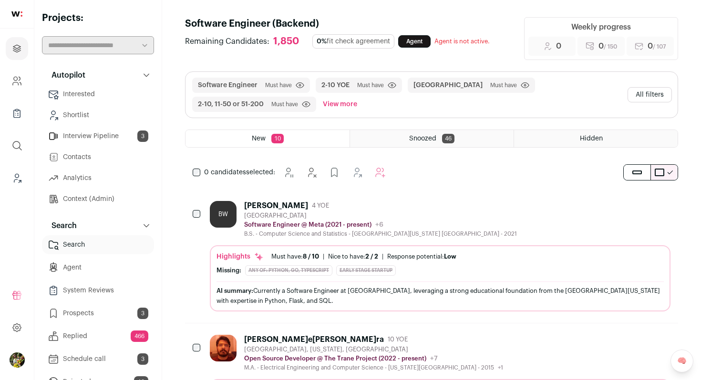
click at [345, 102] on button "View more" at bounding box center [340, 104] width 38 height 15
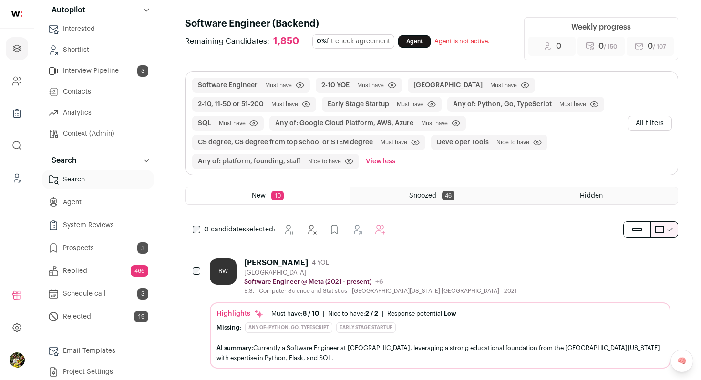
click at [644, 127] on button "All filters" at bounding box center [649, 123] width 44 height 15
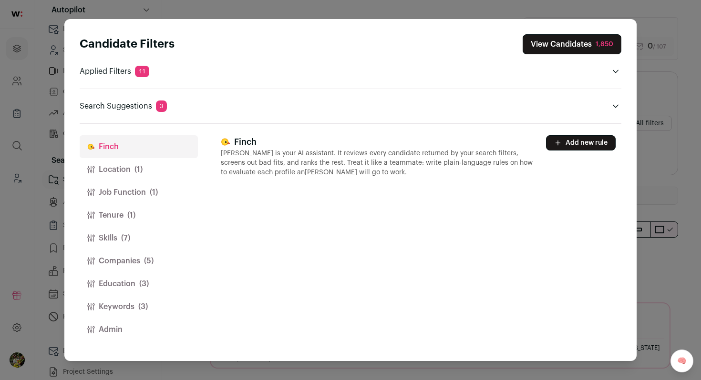
click at [573, 142] on button "Add new rule" at bounding box center [581, 142] width 70 height 15
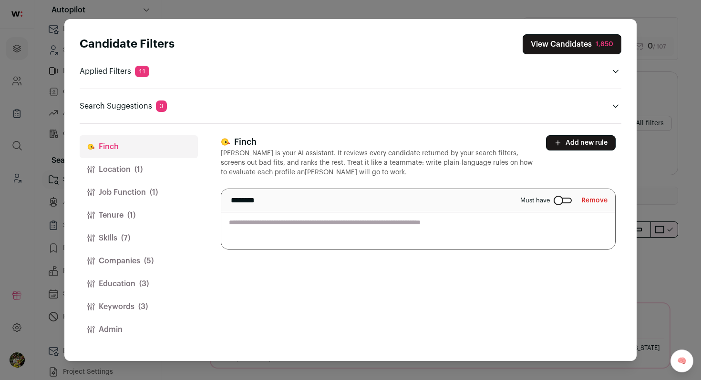
click at [492, 219] on textarea "Close modal via background" at bounding box center [418, 219] width 394 height 60
click at [452, 225] on textarea "**********" at bounding box center [418, 219] width 394 height 60
type textarea "**********"
click at [419, 261] on div "**********" at bounding box center [421, 242] width 400 height 237
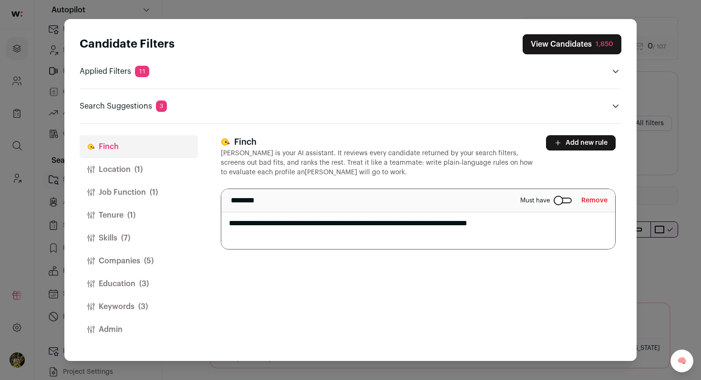
click at [167, 165] on button "Location (1)" at bounding box center [139, 169] width 118 height 23
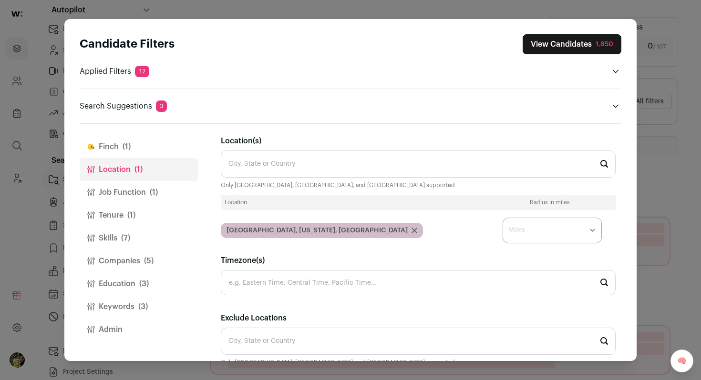
click at [535, 225] on select "* ** ** **" at bounding box center [551, 231] width 99 height 26
select select "****"
click at [502, 218] on select "* ** ** **" at bounding box center [551, 231] width 99 height 26
click at [454, 252] on div "Location(s) City, State or Country Only United States, Canada, and United Kingd…" at bounding box center [418, 218] width 395 height 166
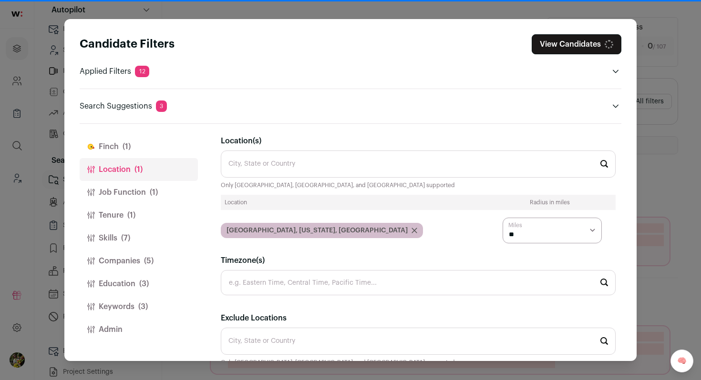
scroll to position [34, 0]
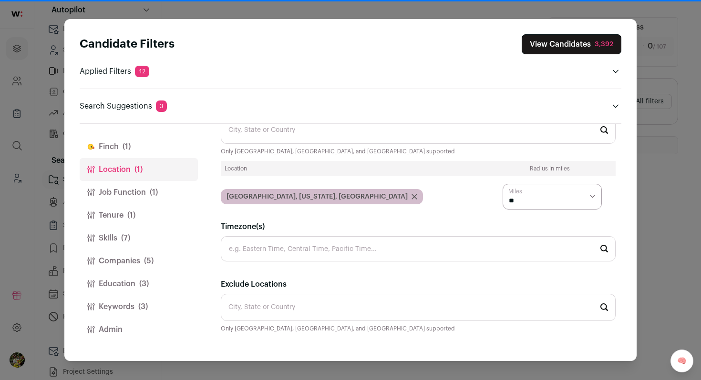
click at [161, 194] on button "Job Function (1)" at bounding box center [139, 192] width 118 height 23
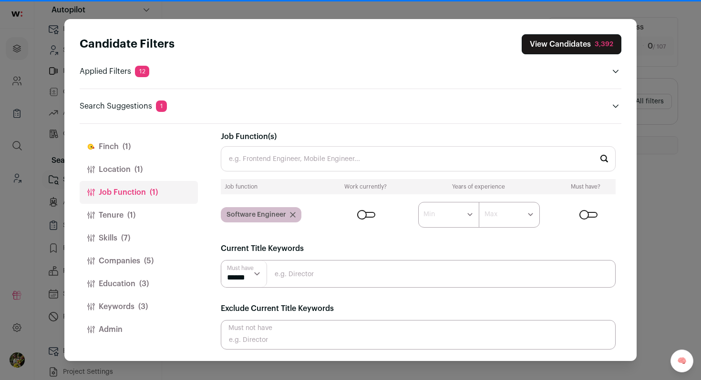
click at [295, 271] on input "Close modal via background" at bounding box center [418, 274] width 395 height 28
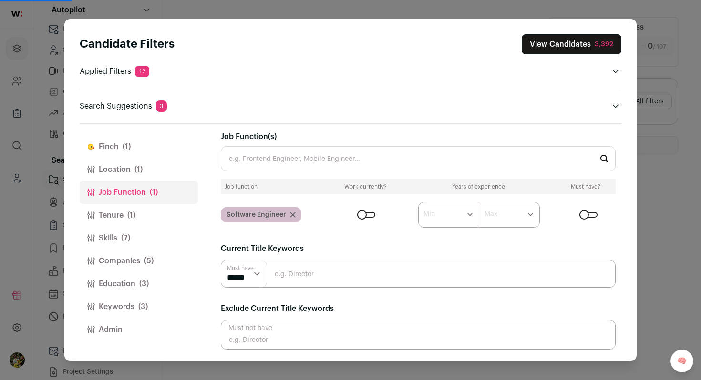
type input "d"
type input "founding engineer"
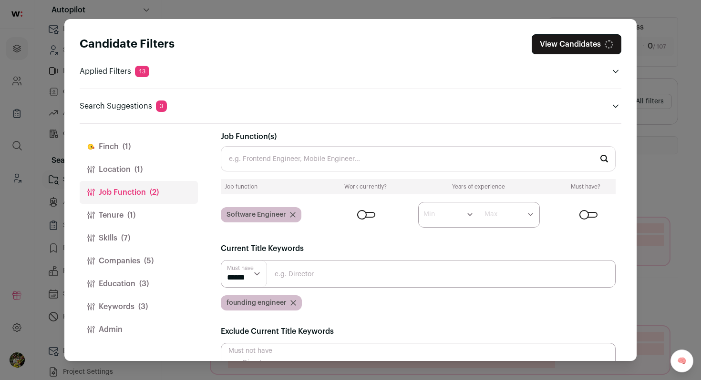
scroll to position [27, 0]
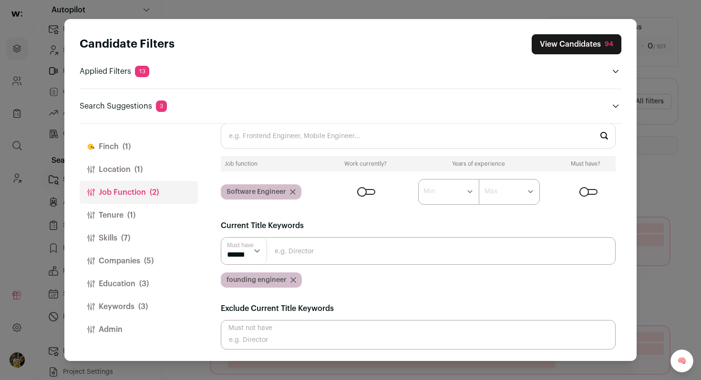
click at [142, 224] on button "Tenure (1)" at bounding box center [139, 215] width 118 height 23
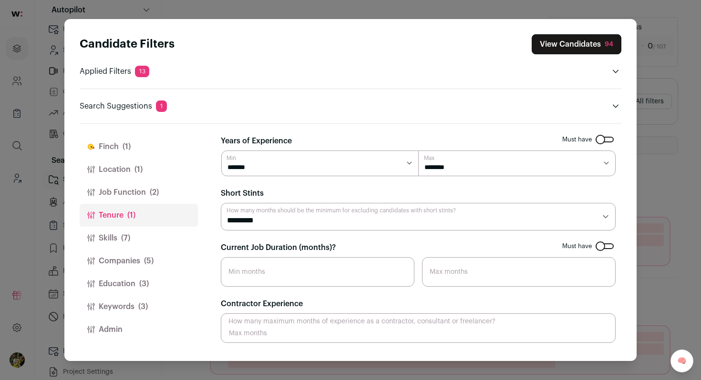
click at [140, 233] on button "Skills (7)" at bounding box center [139, 238] width 118 height 23
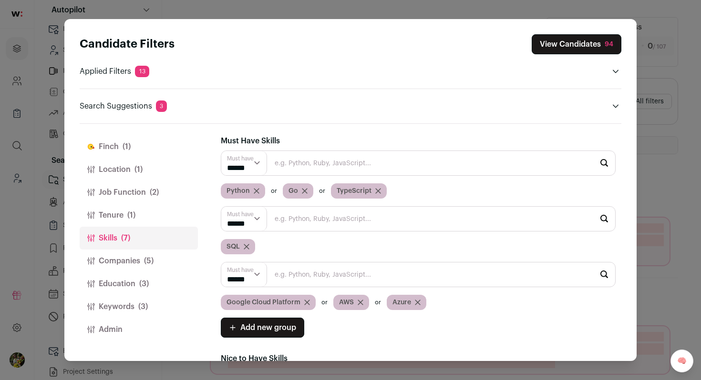
click at [146, 214] on button "Tenure (1)" at bounding box center [139, 215] width 118 height 23
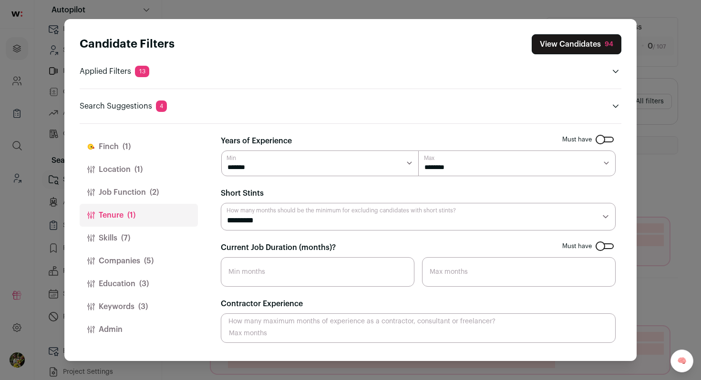
click at [446, 166] on select "******* ******* ******* ******* ******* ******* ******* ******** ******** *****…" at bounding box center [516, 164] width 197 height 26
select select "**"
click at [418, 151] on select "******* ******* ******* ******* ******* ******* ******* ******** ******** *****…" at bounding box center [516, 164] width 197 height 26
click at [152, 260] on span "(5)" at bounding box center [149, 260] width 10 height 11
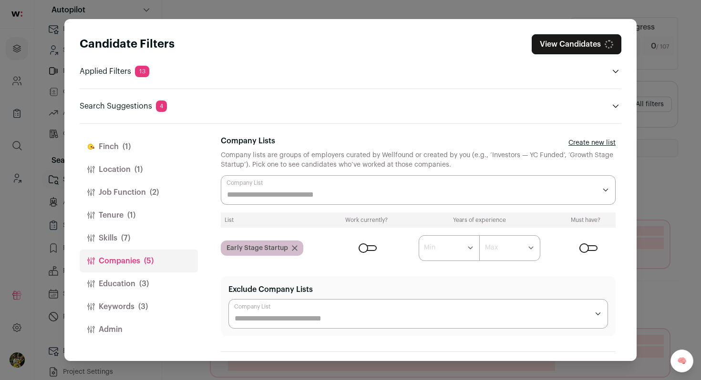
click at [150, 242] on button "Skills (7)" at bounding box center [139, 238] width 118 height 23
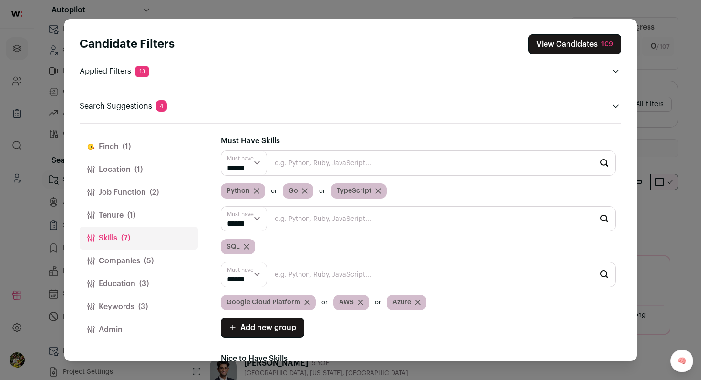
click at [150, 255] on span "(5)" at bounding box center [149, 260] width 10 height 11
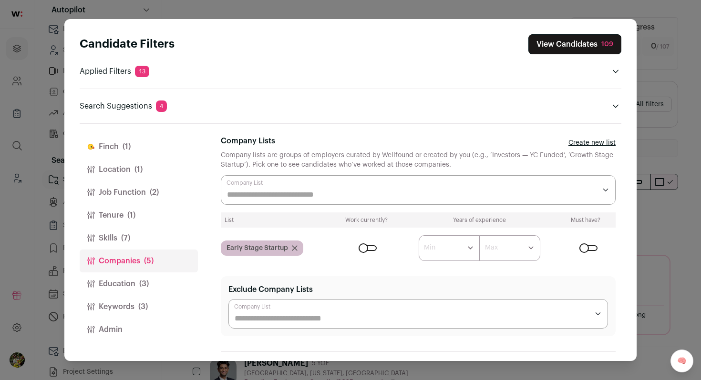
scroll to position [7, 0]
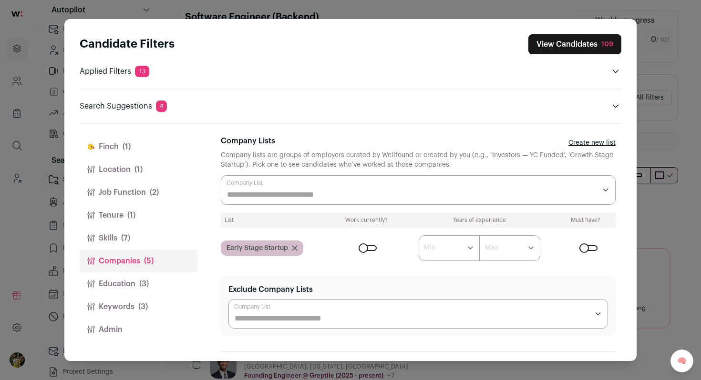
click at [293, 247] on icon "Close modal via background" at bounding box center [295, 248] width 6 height 6
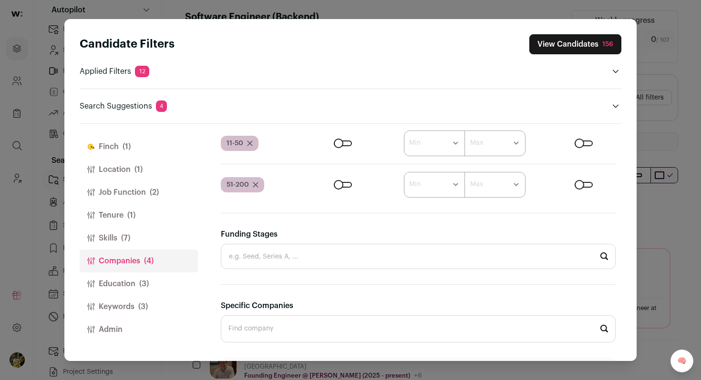
scroll to position [448, 0]
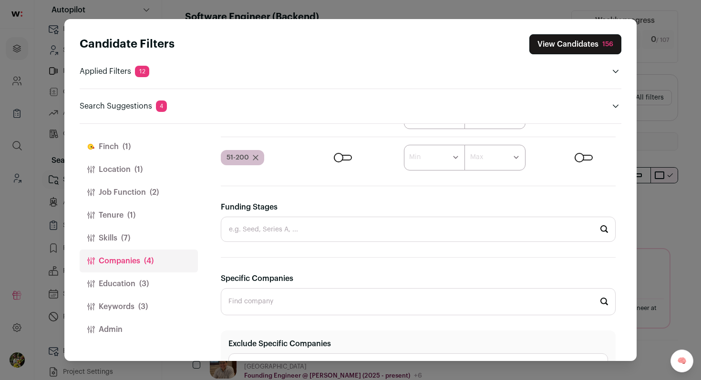
click at [275, 239] on input "Funding Stages" at bounding box center [418, 229] width 395 height 25
click at [265, 300] on li "Series A" at bounding box center [418, 305] width 394 height 25
type input "Series A"
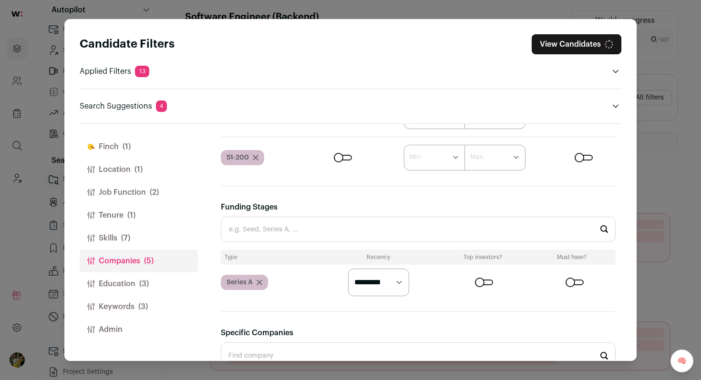
click at [279, 229] on input "Funding Stages" at bounding box center [418, 229] width 395 height 25
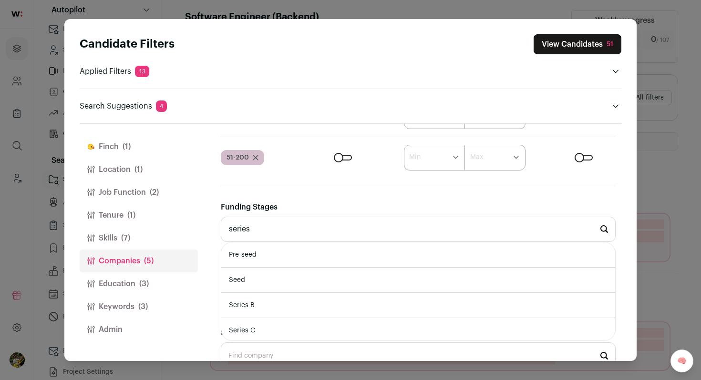
click at [262, 297] on li "Series B" at bounding box center [418, 305] width 394 height 25
type input "Series B"
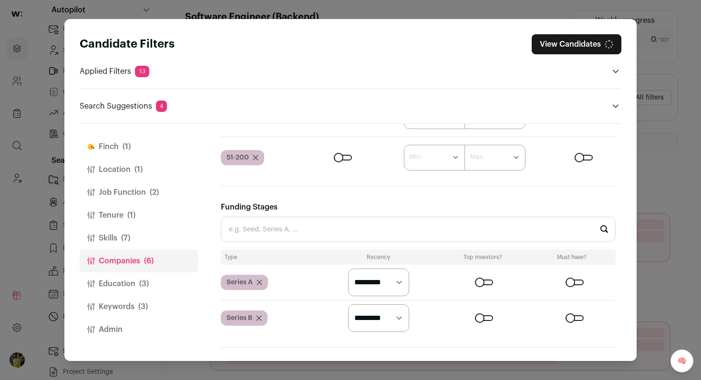
click at [272, 227] on input "Funding Stages" at bounding box center [418, 229] width 395 height 25
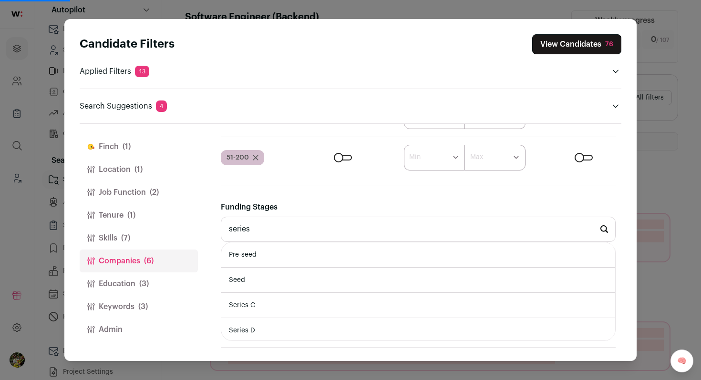
click at [265, 309] on li "Series C" at bounding box center [418, 305] width 394 height 25
type input "Series C"
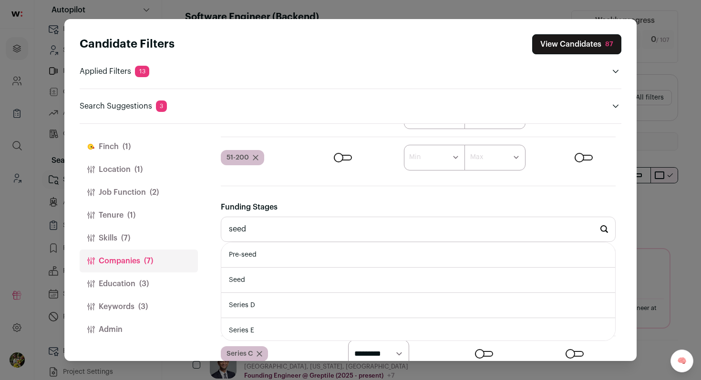
click at [267, 274] on li "Seed" at bounding box center [418, 280] width 394 height 25
type input "Seed"
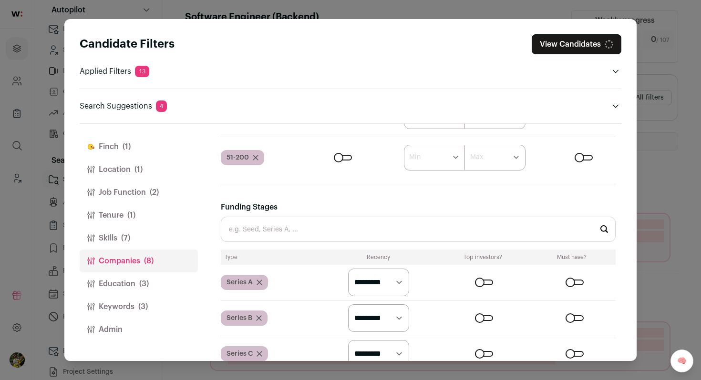
click at [158, 286] on button "Education (3)" at bounding box center [139, 284] width 118 height 23
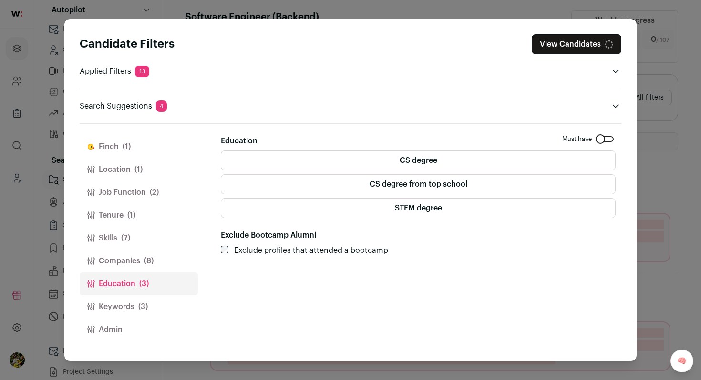
scroll to position [0, 0]
click at [286, 210] on label "STEM degree" at bounding box center [418, 208] width 395 height 20
click at [154, 304] on button "Keywords (3)" at bounding box center [139, 307] width 118 height 23
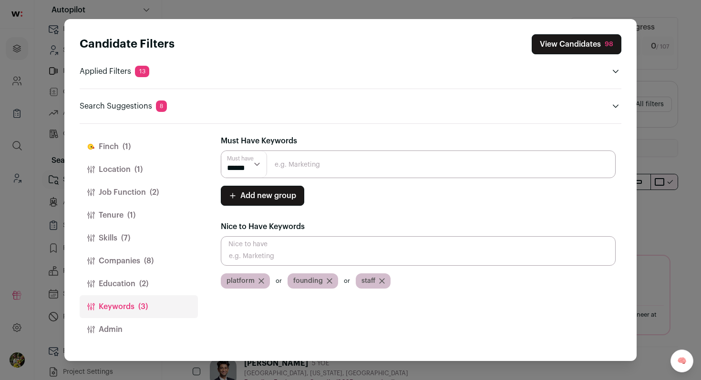
click at [160, 194] on button "Job Function (2)" at bounding box center [139, 192] width 118 height 23
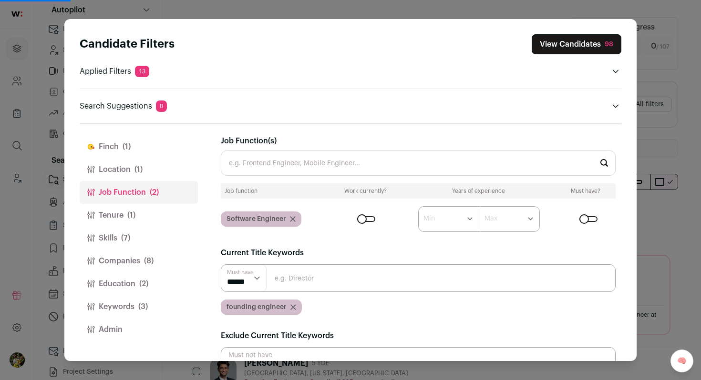
click at [158, 207] on button "Tenure (1)" at bounding box center [139, 215] width 118 height 23
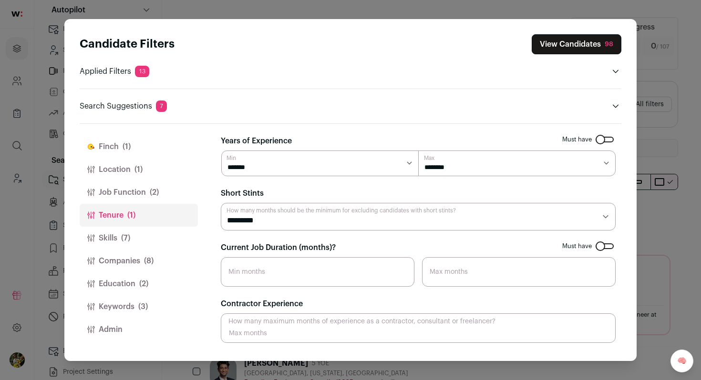
click at [146, 306] on span "(3)" at bounding box center [143, 306] width 10 height 11
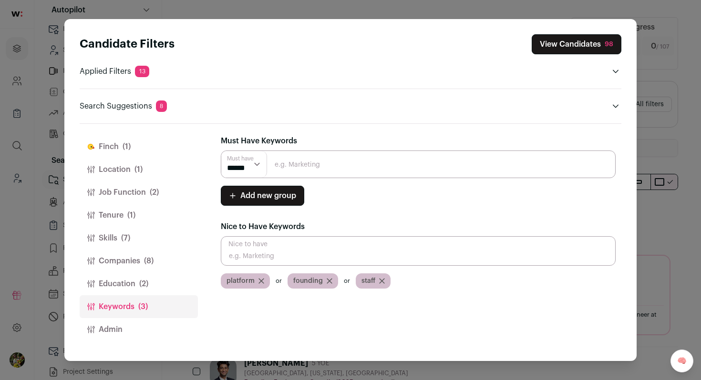
click at [345, 258] on input "Close modal via background" at bounding box center [418, 251] width 395 height 30
type input "python"
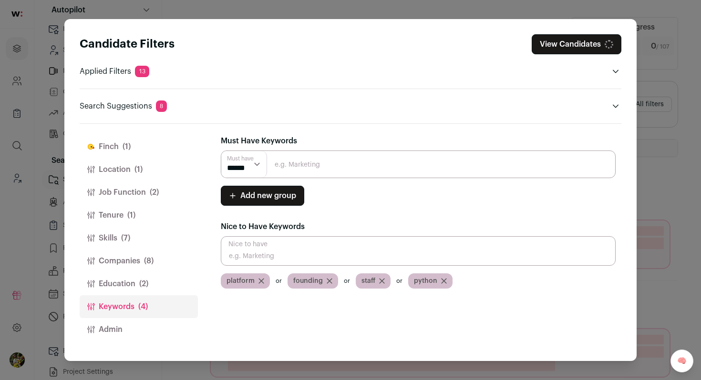
click at [167, 279] on button "Education (2)" at bounding box center [139, 284] width 118 height 23
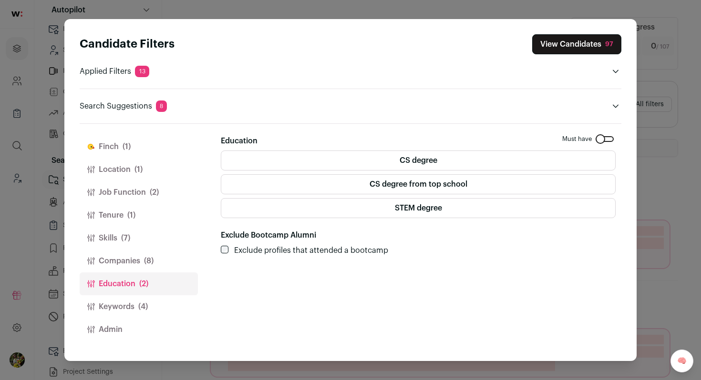
click at [166, 253] on button "Companies (8)" at bounding box center [139, 261] width 118 height 23
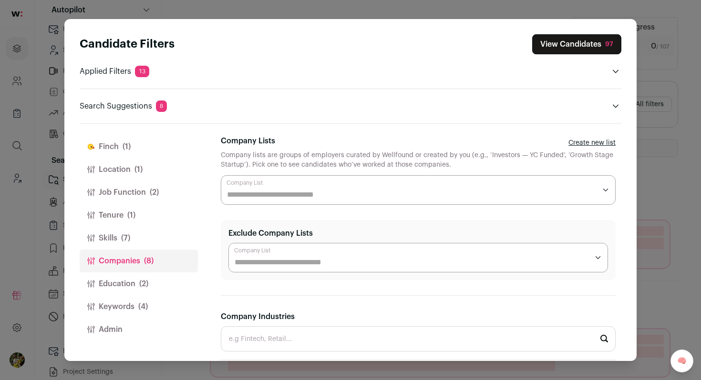
click at [163, 241] on button "Skills (7)" at bounding box center [139, 238] width 118 height 23
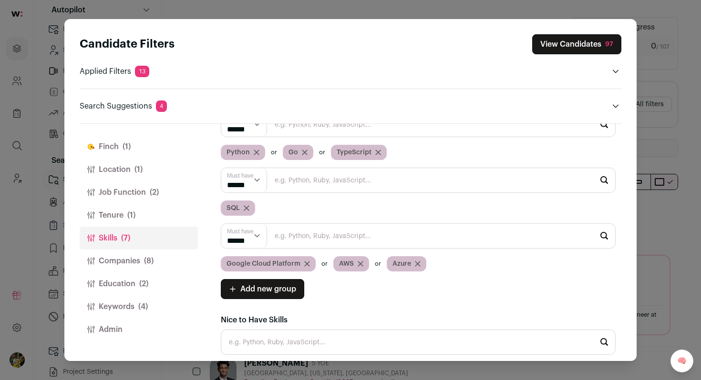
scroll to position [44, 0]
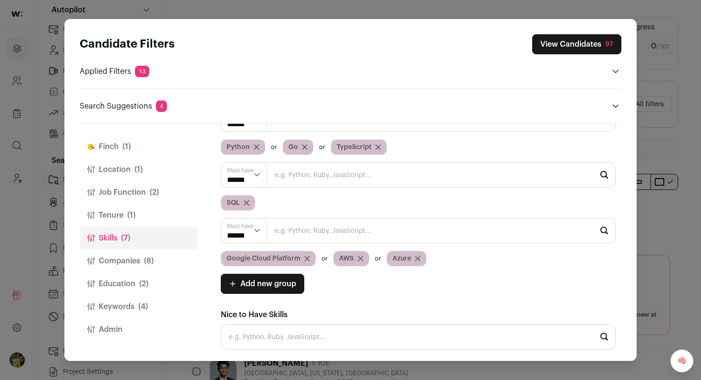
click at [305, 258] on icon "Close modal via background" at bounding box center [307, 259] width 6 height 6
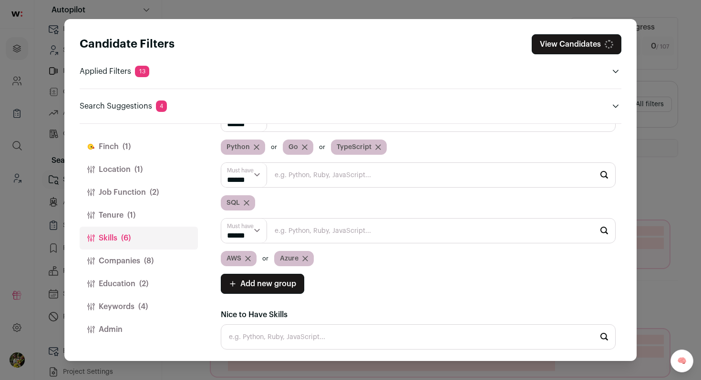
click at [306, 256] on icon "Close modal via background" at bounding box center [305, 259] width 6 height 6
click at [248, 258] on icon "Close modal via background" at bounding box center [247, 258] width 5 height 5
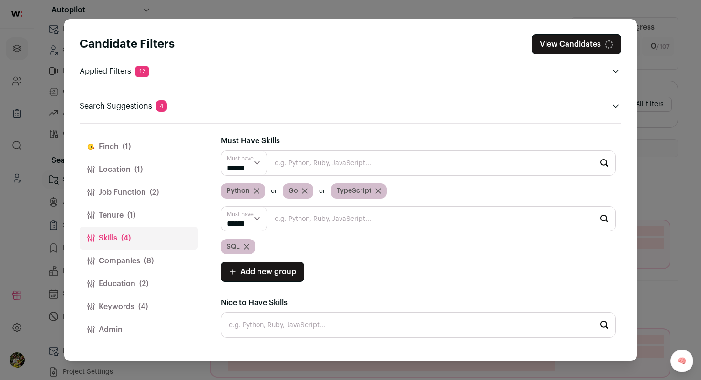
scroll to position [0, 0]
click at [245, 247] on icon "Close modal via background" at bounding box center [246, 247] width 5 height 5
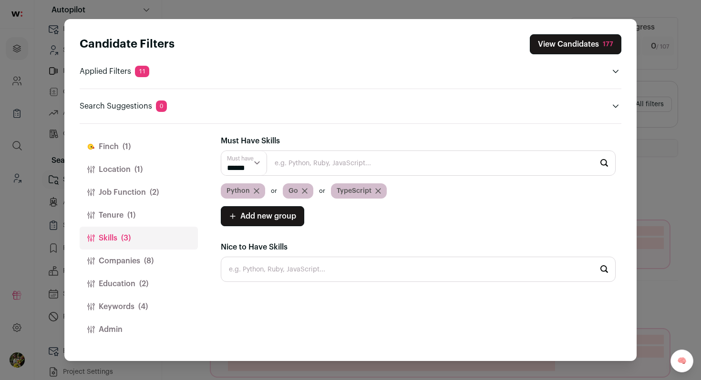
click at [142, 152] on button "Finch (1)" at bounding box center [139, 146] width 118 height 23
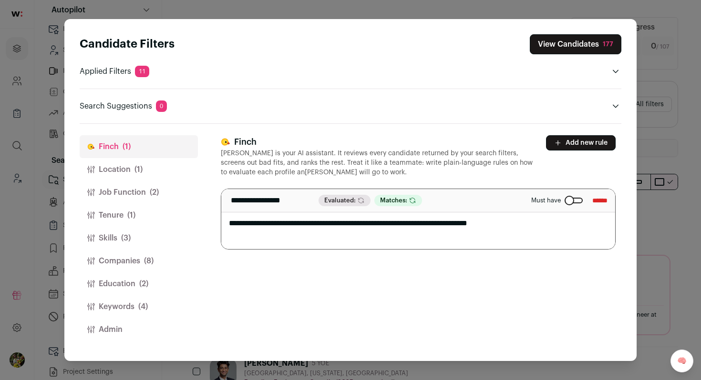
click at [560, 144] on icon "Close modal via background" at bounding box center [558, 143] width 8 height 8
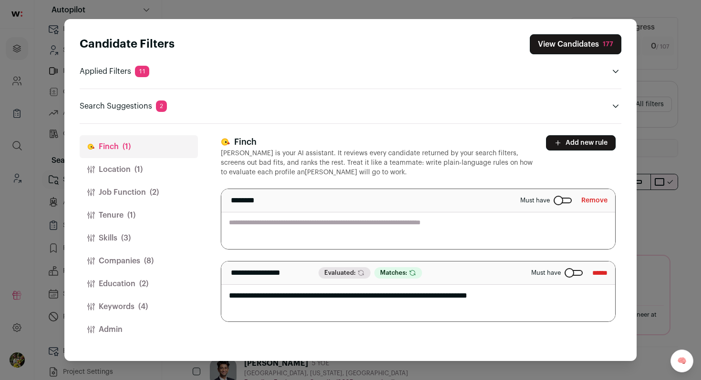
click at [462, 251] on div "**********" at bounding box center [418, 228] width 395 height 187
click at [466, 242] on textarea "Close modal via background" at bounding box center [418, 219] width 394 height 60
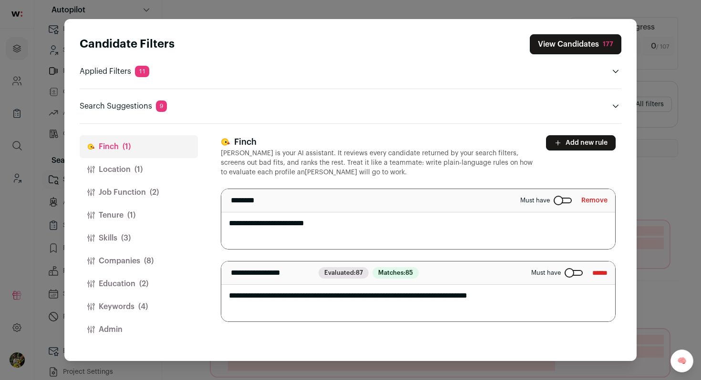
type textarea "**********"
click at [458, 179] on div "**********" at bounding box center [418, 228] width 395 height 187
click at [572, 44] on button "View Candidates 177" at bounding box center [576, 44] width 92 height 20
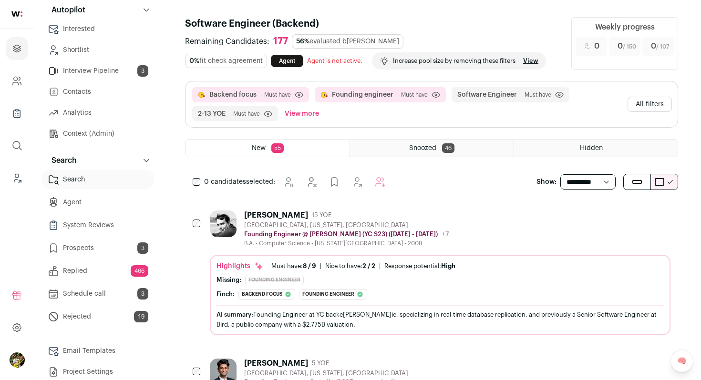
scroll to position [78, 0]
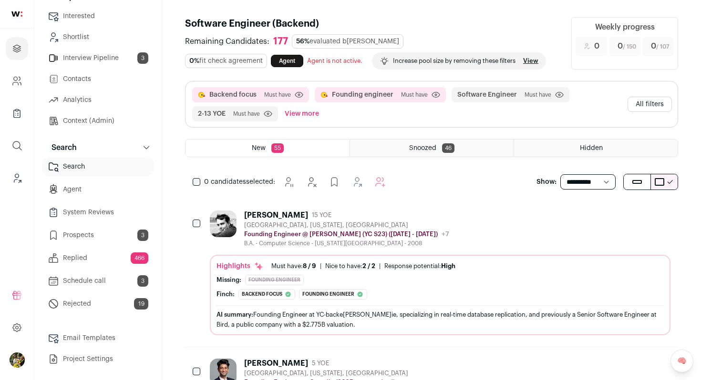
click at [116, 229] on link "Prospects 3" at bounding box center [98, 235] width 112 height 19
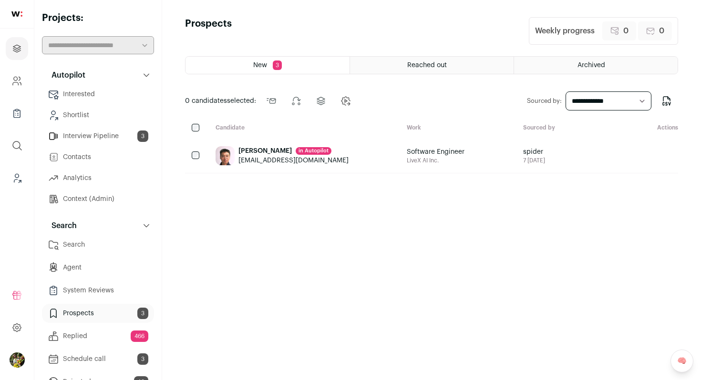
click at [235, 163] on div "Min Ren in Autopilot renmin21cn@gmail.com" at bounding box center [303, 156] width 191 height 34
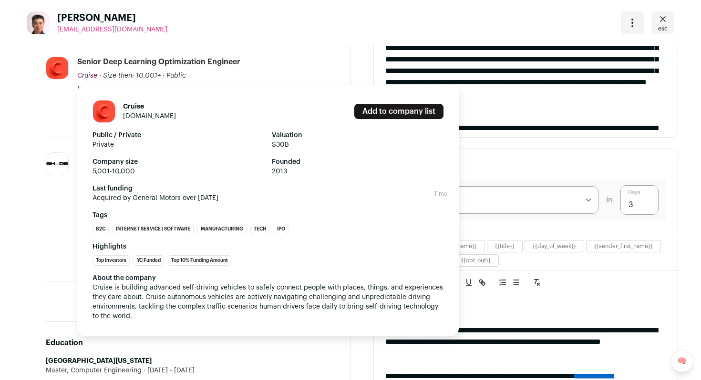
scroll to position [356, 0]
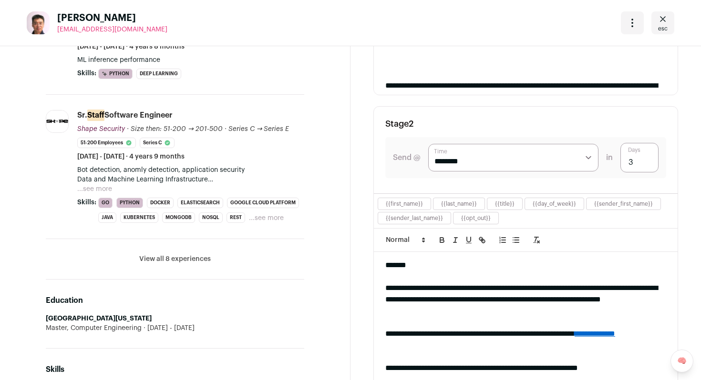
click at [102, 188] on button "...see more" at bounding box center [94, 189] width 35 height 10
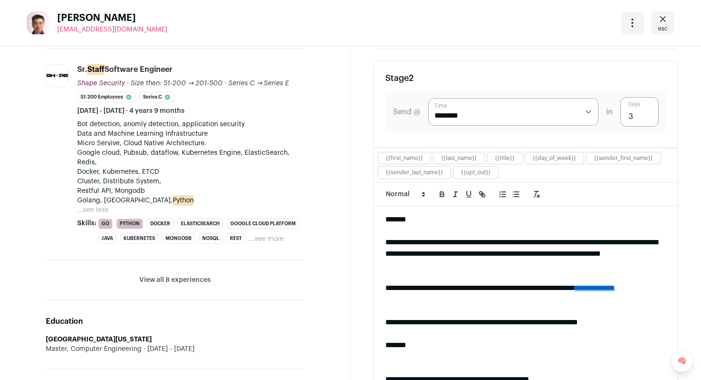
scroll to position [419, 0]
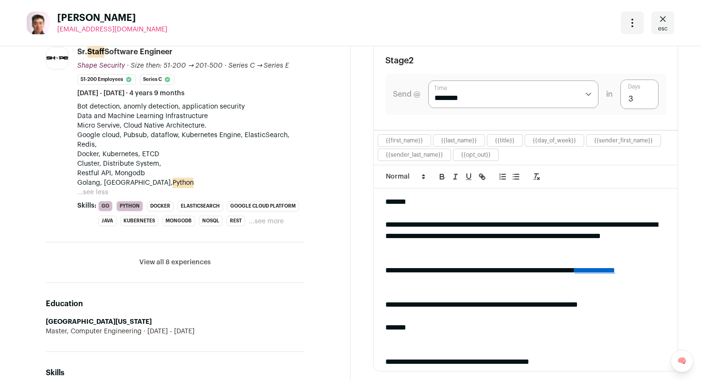
click at [156, 268] on li "View all 8 experiences View less" at bounding box center [175, 263] width 258 height 41
click at [158, 265] on button "View all 8 experiences" at bounding box center [174, 263] width 71 height 10
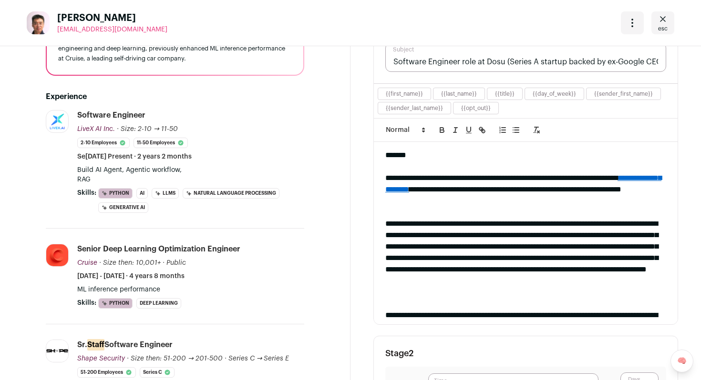
scroll to position [0, 0]
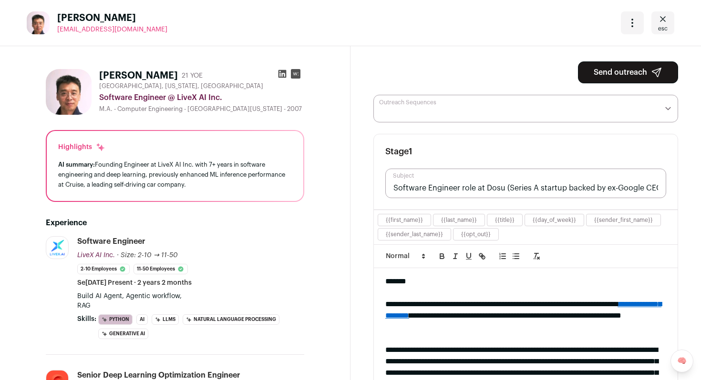
click at [666, 26] on span "esc" at bounding box center [663, 29] width 10 height 8
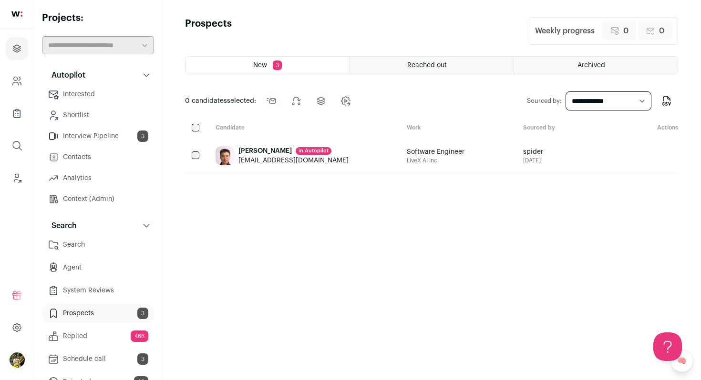
click at [97, 244] on link "Search" at bounding box center [98, 244] width 112 height 19
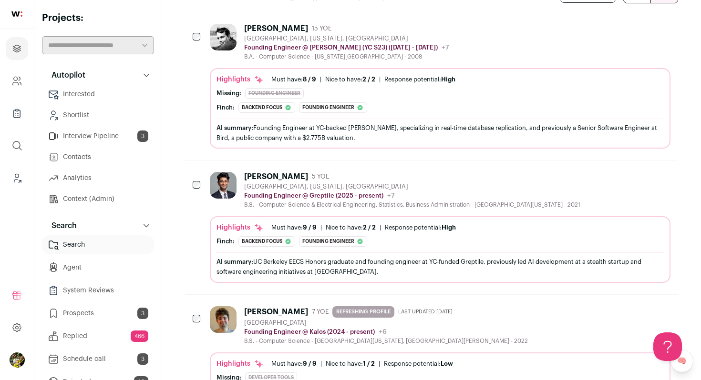
scroll to position [224, 0]
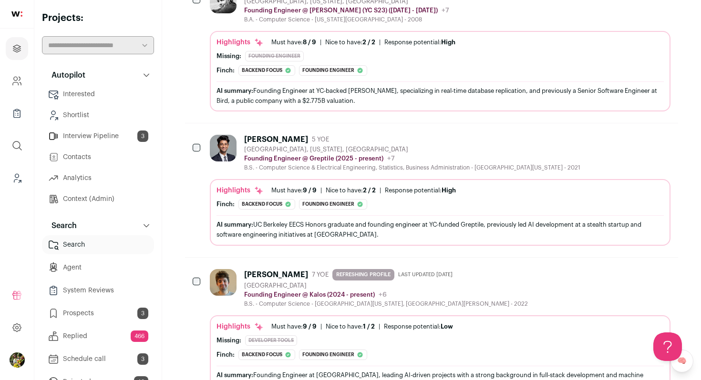
click at [584, 139] on icon "Hide" at bounding box center [586, 139] width 8 height 9
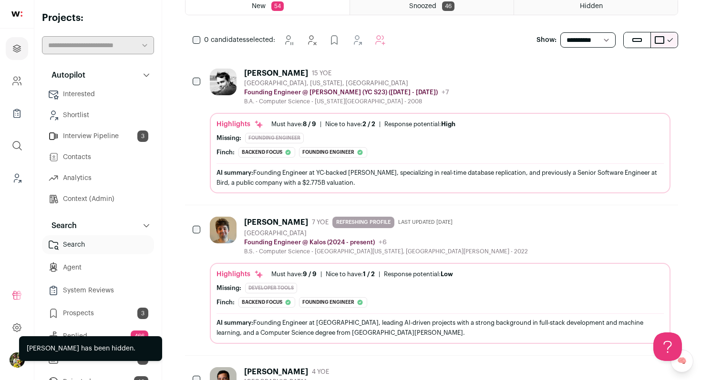
scroll to position [142, 0]
click at [584, 138] on div "Missing: founding engineer" at bounding box center [439, 138] width 447 height 10
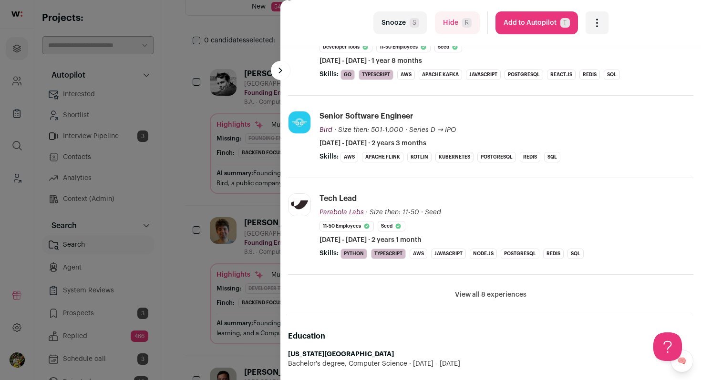
scroll to position [272, 0]
click at [476, 292] on button "View all 8 experiences" at bounding box center [490, 295] width 71 height 10
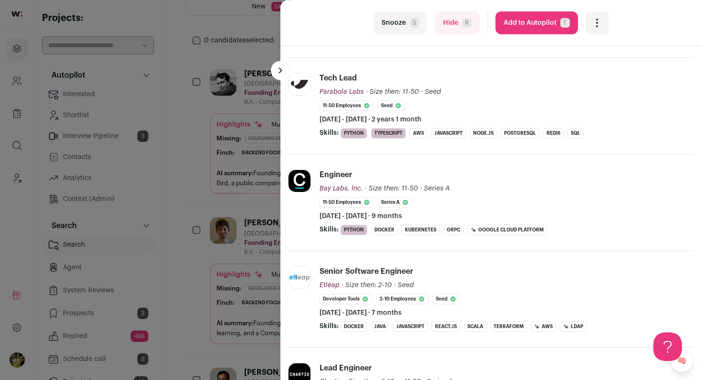
scroll to position [396, 0]
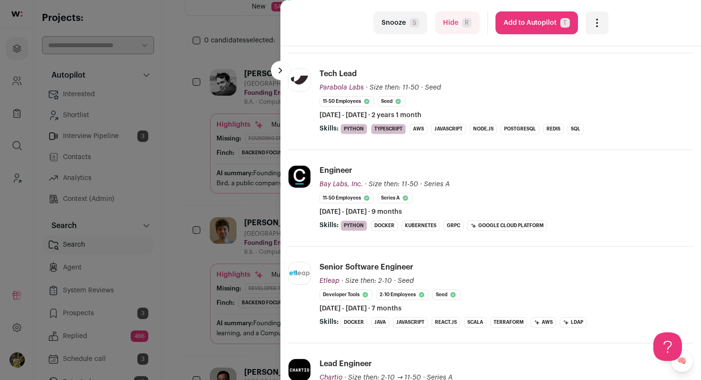
click at [557, 29] on button "Add to Autopilot T" at bounding box center [536, 22] width 82 height 23
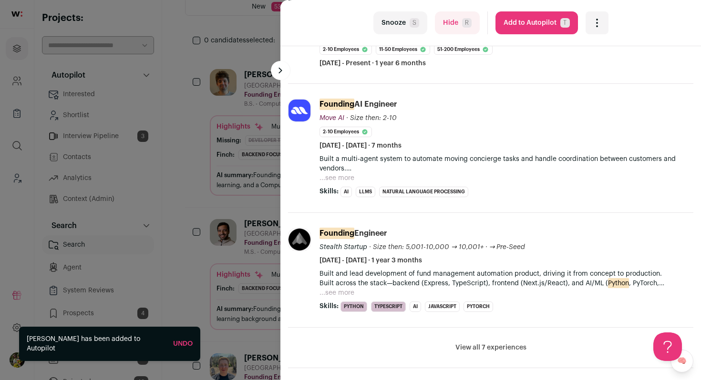
scroll to position [301, 0]
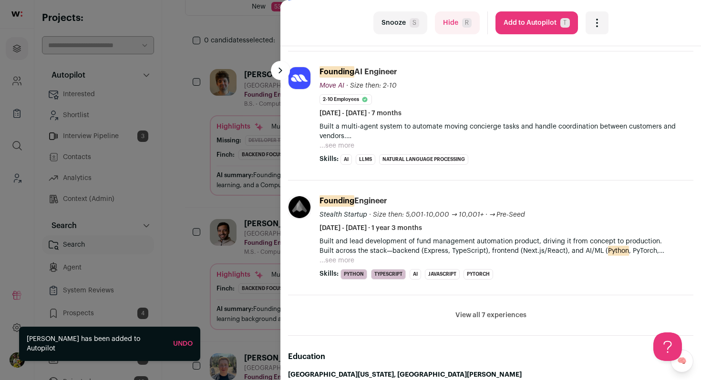
click at [475, 315] on button "View all 7 experiences" at bounding box center [490, 316] width 71 height 10
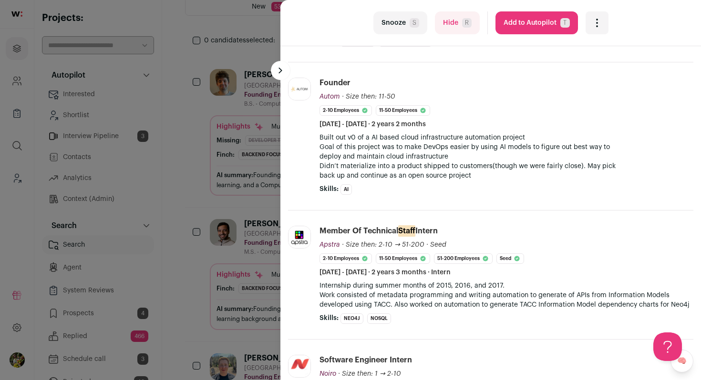
scroll to position [689, 0]
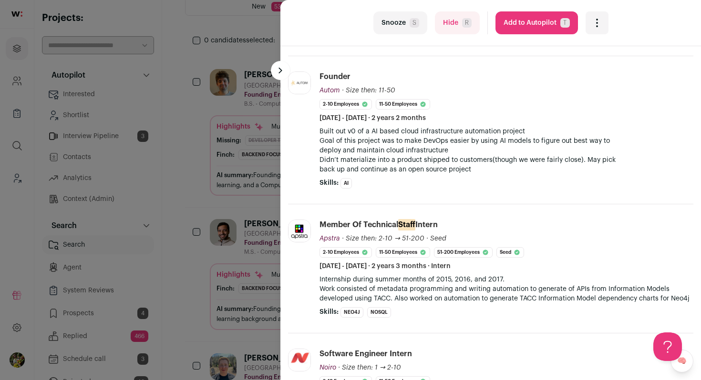
click at [514, 23] on button "Add to Autopilot T" at bounding box center [536, 22] width 82 height 23
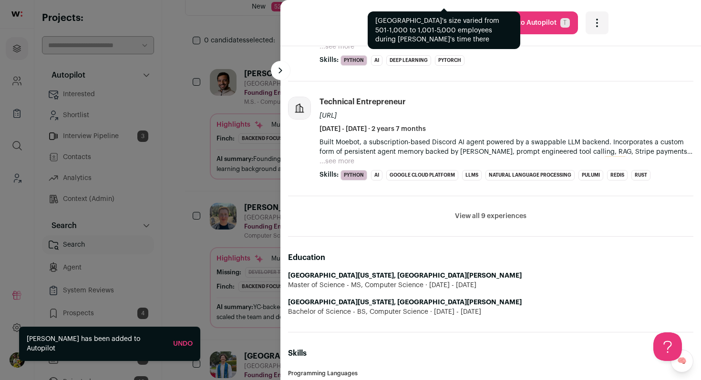
scroll to position [452, 0]
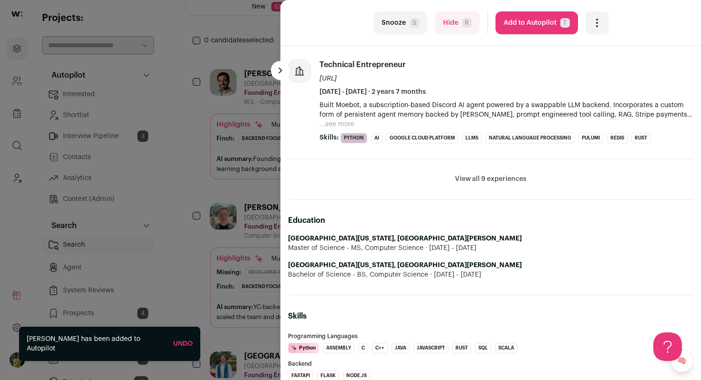
click at [463, 179] on button "View all 9 experiences" at bounding box center [490, 179] width 71 height 10
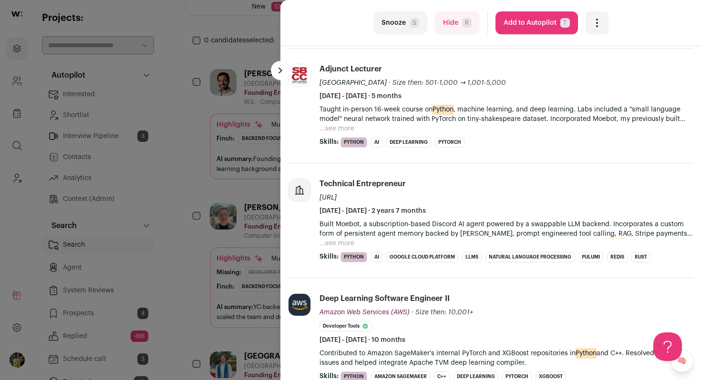
scroll to position [326, 0]
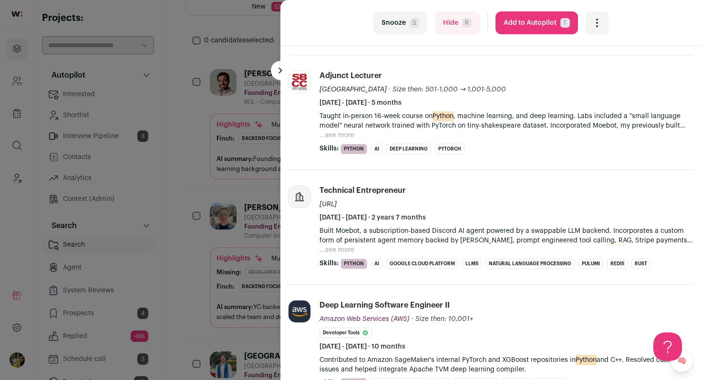
click at [216, 169] on div "last Snooze S Hide R Add to Autopilot T More actions Add to Shortlist Re-calibr…" at bounding box center [350, 190] width 701 height 380
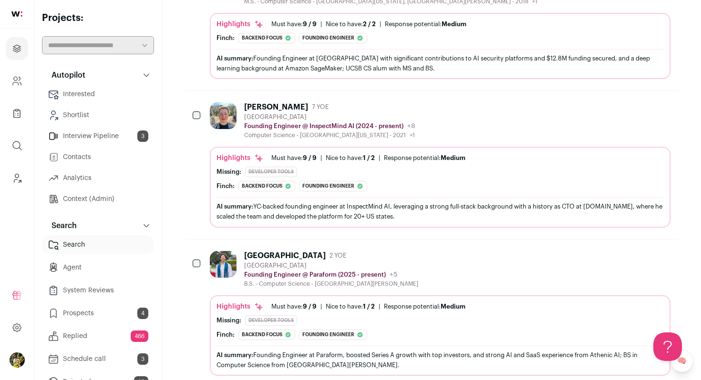
scroll to position [251, 0]
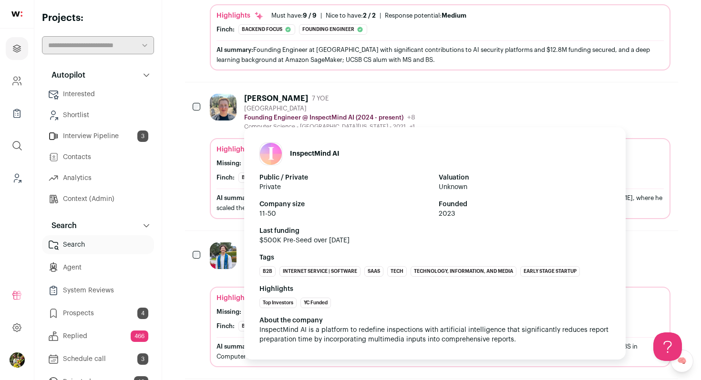
click at [291, 117] on p "Founding Engineer @ InspectMind AI (2024 - present)" at bounding box center [323, 118] width 159 height 8
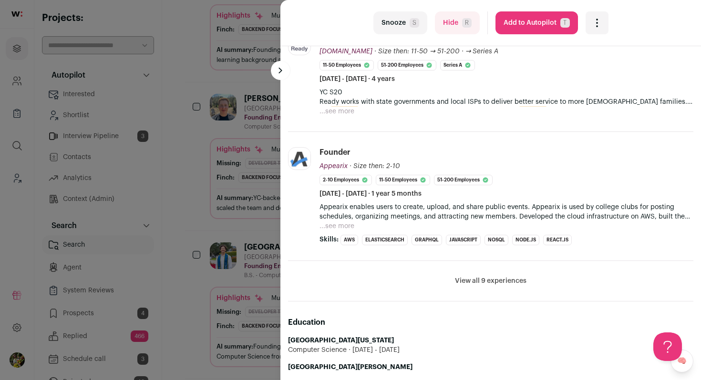
scroll to position [343, 0]
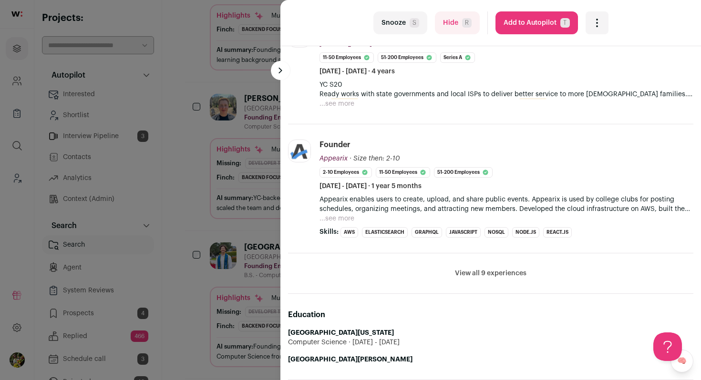
click at [522, 29] on button "Add to Autopilot T" at bounding box center [536, 22] width 82 height 23
click at [230, 180] on div "last Snooze S Hide R Add to Autopilot T More actions Add to Shortlist Re-calibr…" at bounding box center [350, 190] width 701 height 380
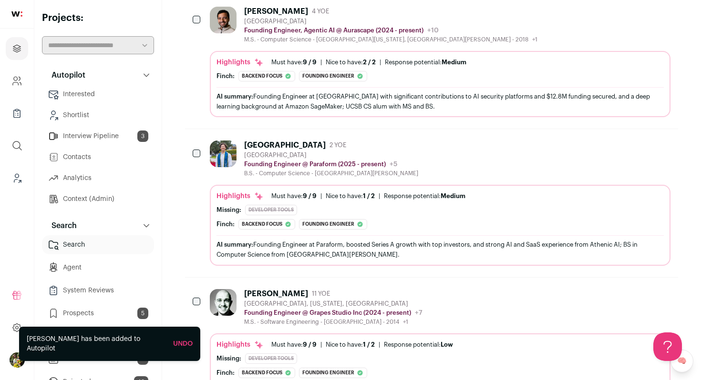
scroll to position [0, 0]
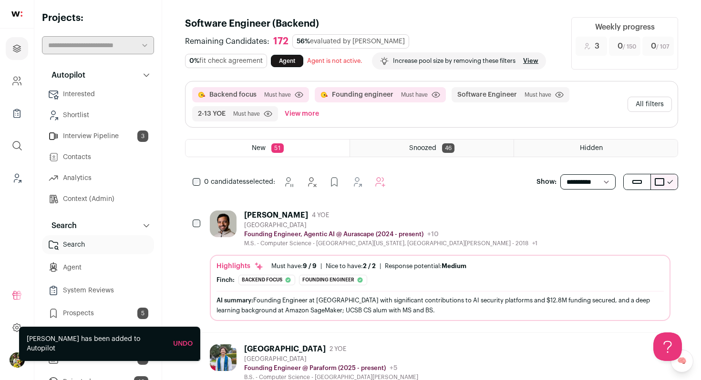
click at [634, 102] on button "All filters" at bounding box center [649, 104] width 44 height 15
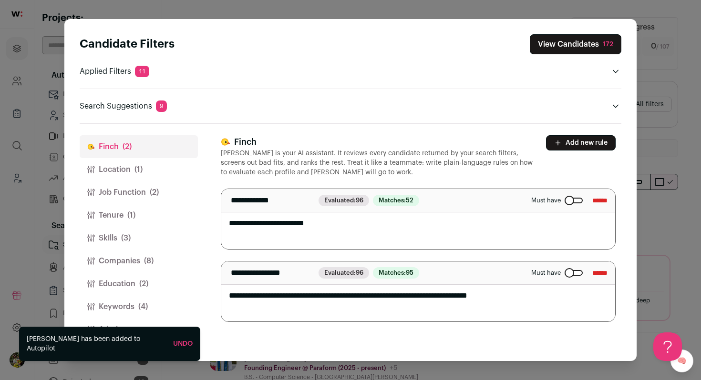
click at [153, 201] on button "Job Function (2)" at bounding box center [139, 192] width 118 height 23
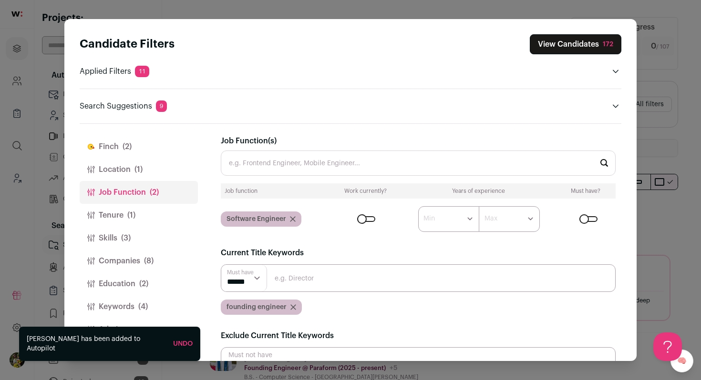
click at [148, 214] on button "Tenure (1)" at bounding box center [139, 215] width 118 height 23
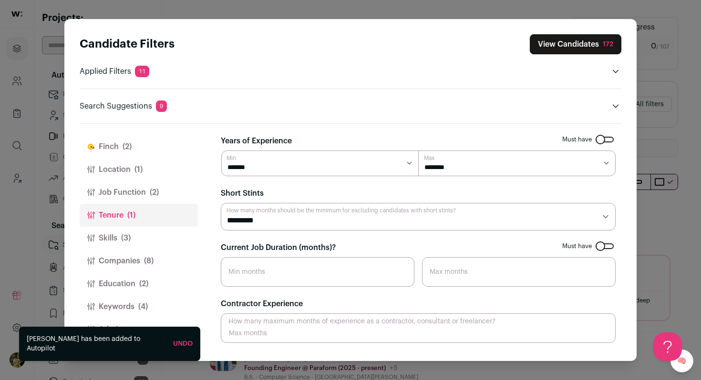
click at [147, 231] on button "Skills (3)" at bounding box center [139, 238] width 118 height 23
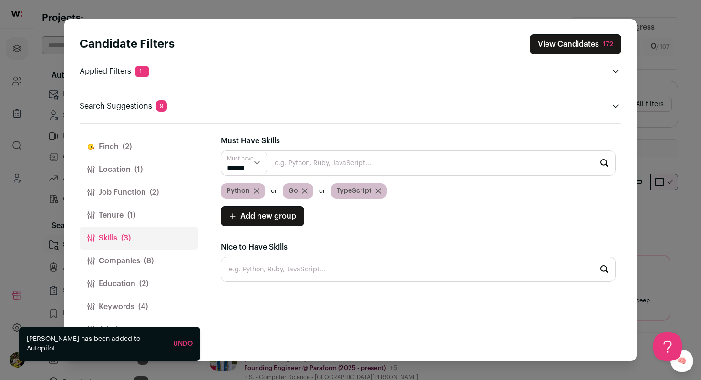
click at [147, 260] on span "(8)" at bounding box center [149, 260] width 10 height 11
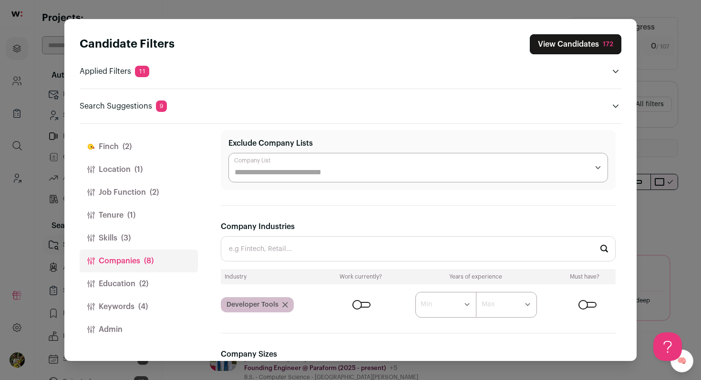
click at [322, 249] on input "Company Industries" at bounding box center [418, 248] width 395 height 25
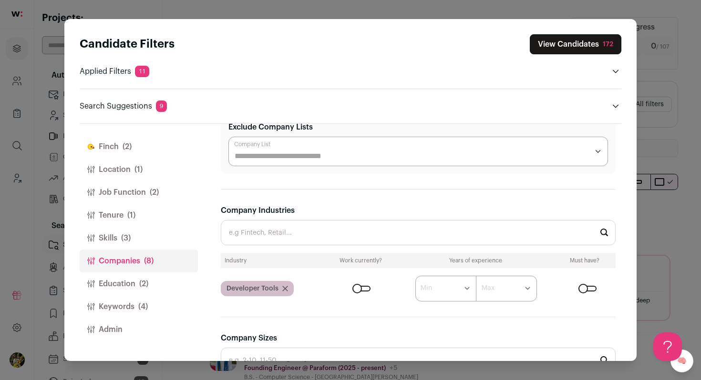
scroll to position [118, 0]
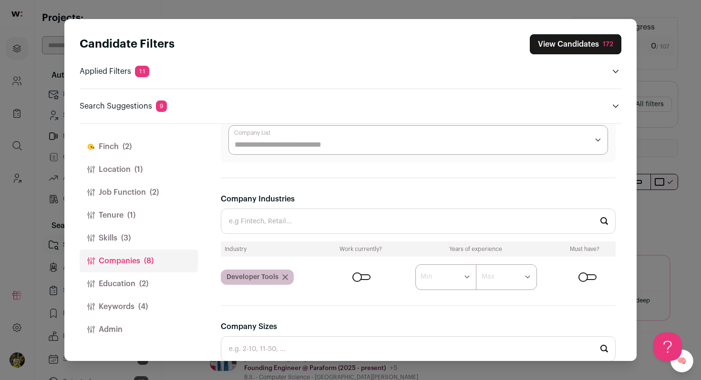
click at [366, 277] on div "Close modal via background" at bounding box center [361, 278] width 18 height 6
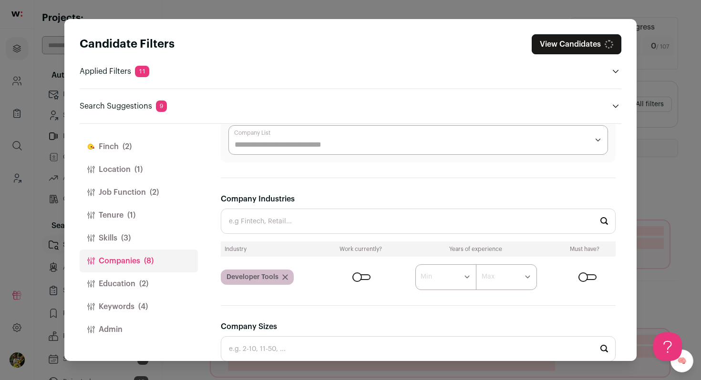
click at [586, 277] on div "Close modal via background" at bounding box center [587, 278] width 18 height 6
click at [573, 40] on button "View Candidates 172" at bounding box center [576, 44] width 92 height 20
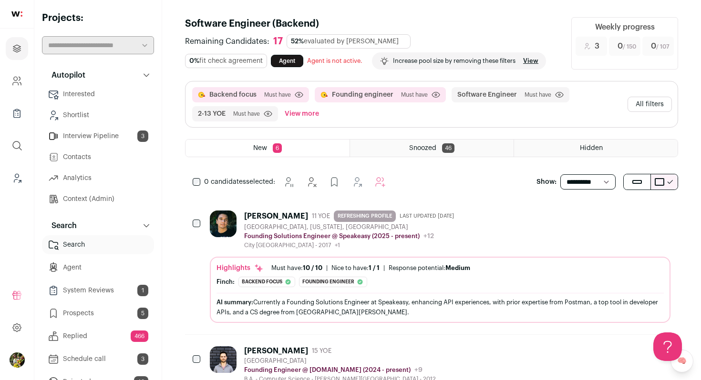
scroll to position [0, 0]
click at [582, 215] on icon "Hide" at bounding box center [584, 214] width 11 height 11
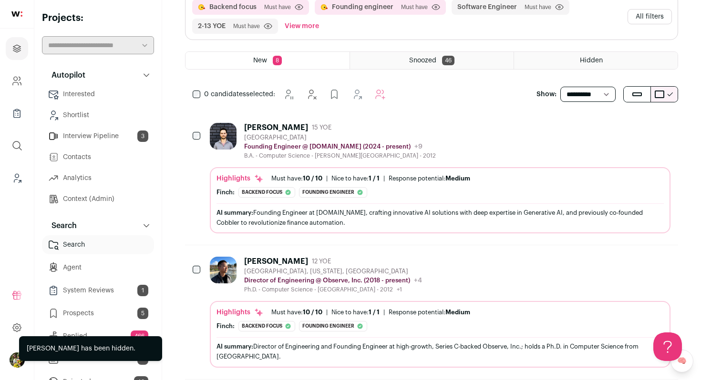
scroll to position [119, 0]
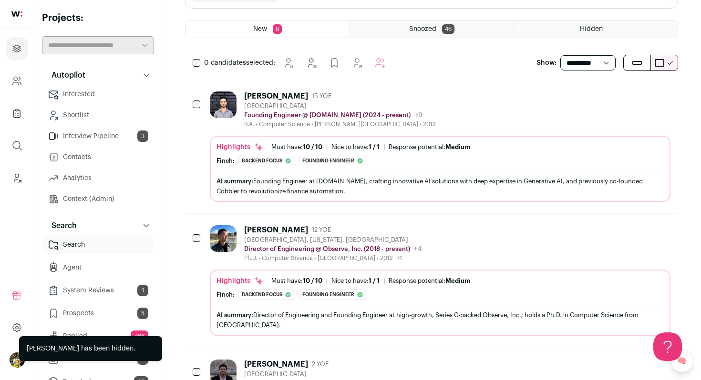
click at [510, 143] on div "Highlights Must have: 10 / 10 How many must haves have been fulfilled? | Nice t…" at bounding box center [439, 148] width 447 height 10
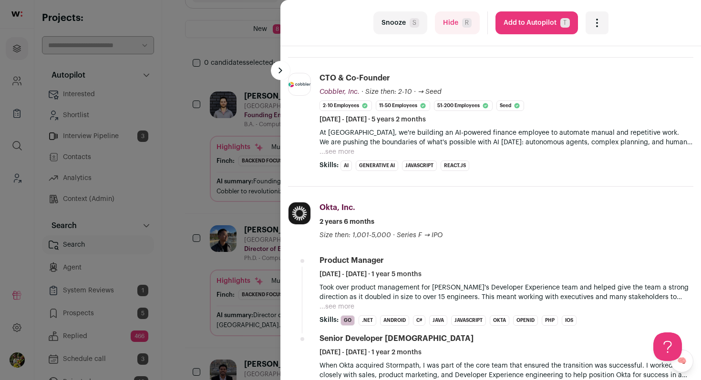
scroll to position [306, 0]
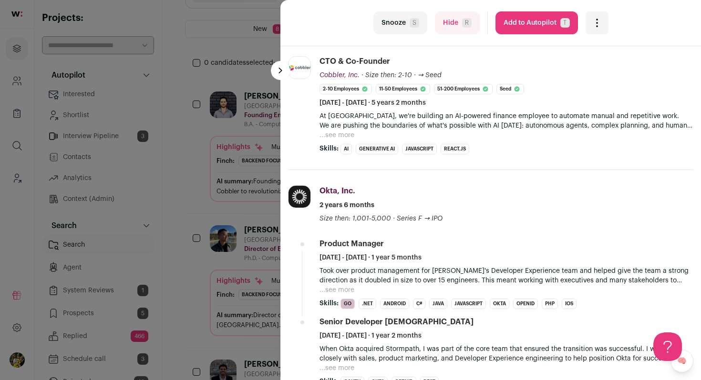
click at [515, 28] on button "Add to Autopilot T" at bounding box center [536, 22] width 82 height 23
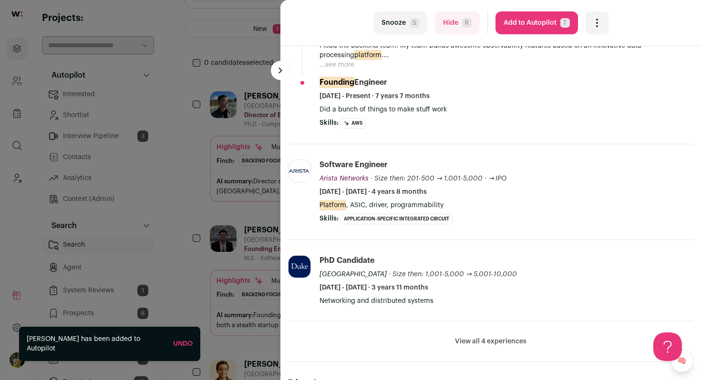
scroll to position [308, 0]
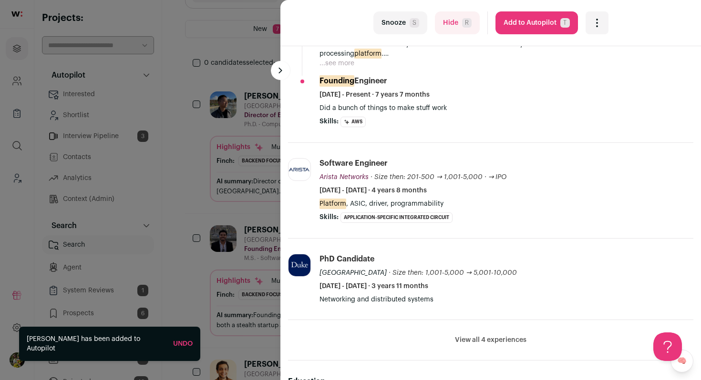
click at [256, 140] on div "last Snooze S Hide R Add to Autopilot T More actions Add to Shortlist Re-calibr…" at bounding box center [350, 190] width 701 height 380
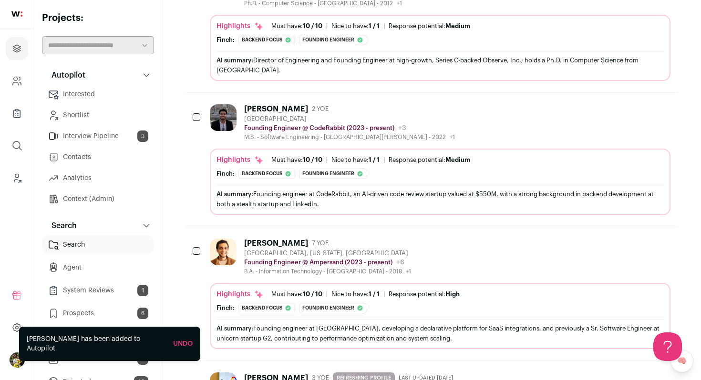
scroll to position [247, 0]
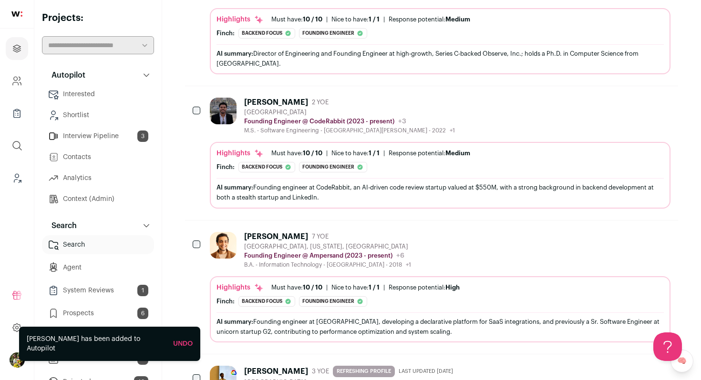
click at [256, 140] on div "Karandeep Singh 2 YOE San Francisco Bay Area Founding Engineer @ CodeRabbit (20…" at bounding box center [440, 153] width 460 height 111
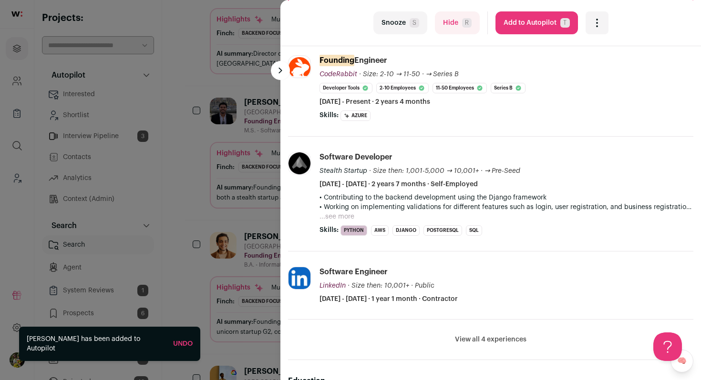
scroll to position [198, 0]
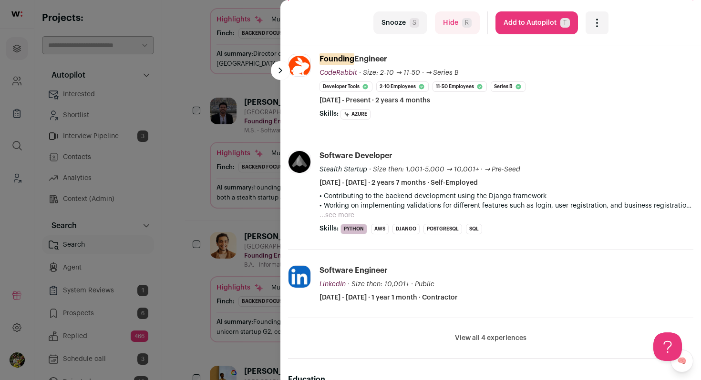
click at [510, 29] on button "Add to Autopilot T" at bounding box center [536, 22] width 82 height 23
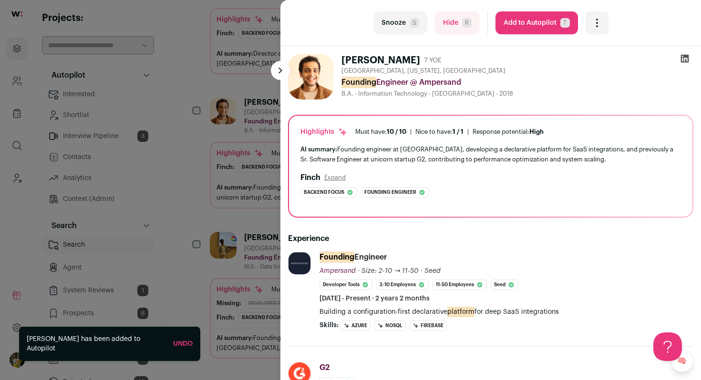
click at [223, 186] on div "last Snooze S Hide R Add to Autopilot T More actions Add to Shortlist Re-calibr…" at bounding box center [350, 190] width 701 height 380
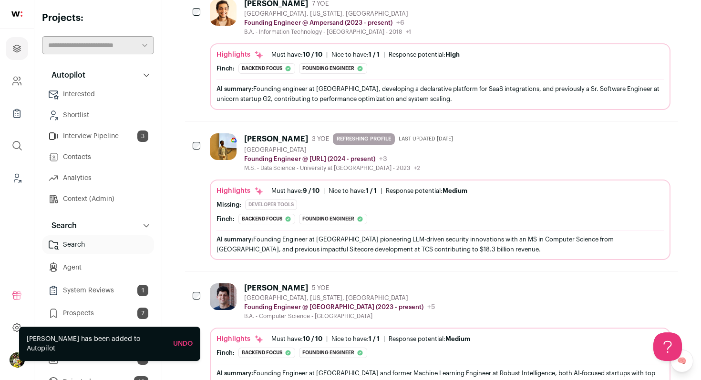
scroll to position [366, 0]
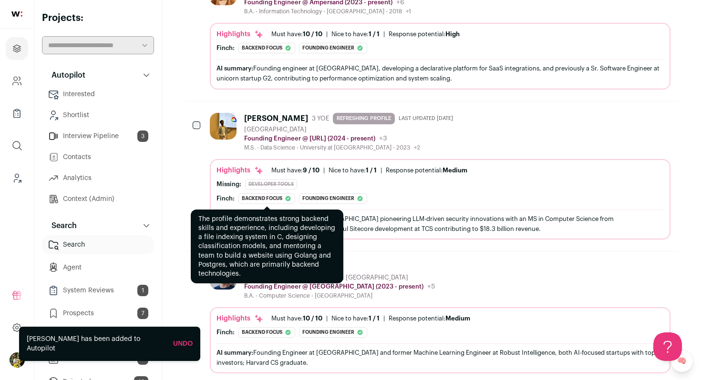
click at [287, 194] on div "Backend focus" at bounding box center [266, 199] width 57 height 10
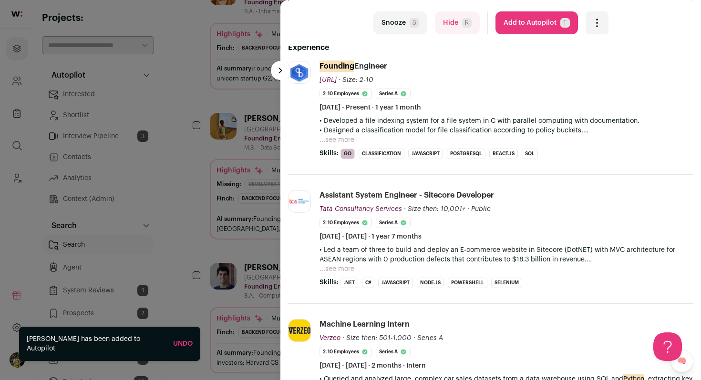
scroll to position [231, 0]
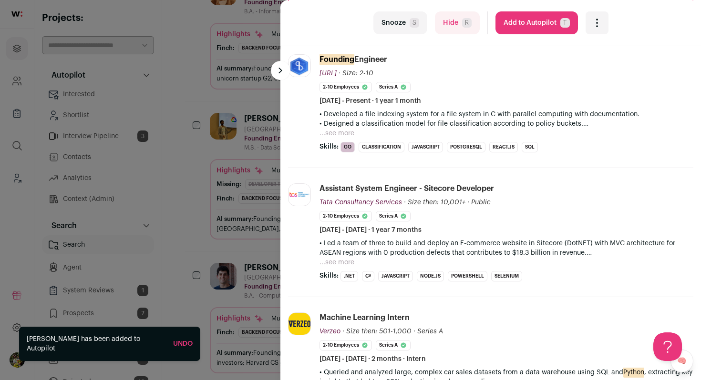
click at [443, 20] on button "Hide R" at bounding box center [457, 22] width 45 height 23
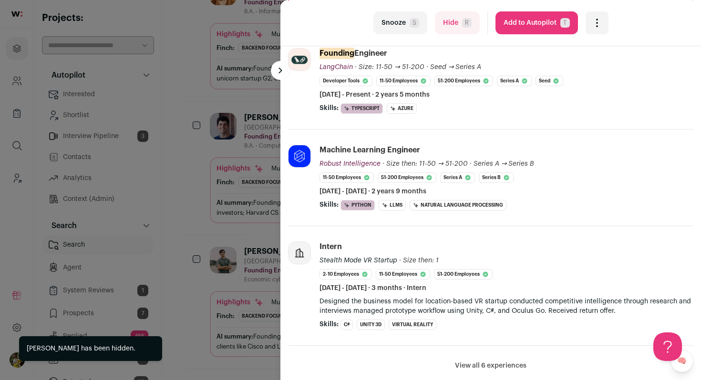
scroll to position [0, 0]
click at [520, 30] on button "Add to Autopilot T" at bounding box center [536, 22] width 82 height 23
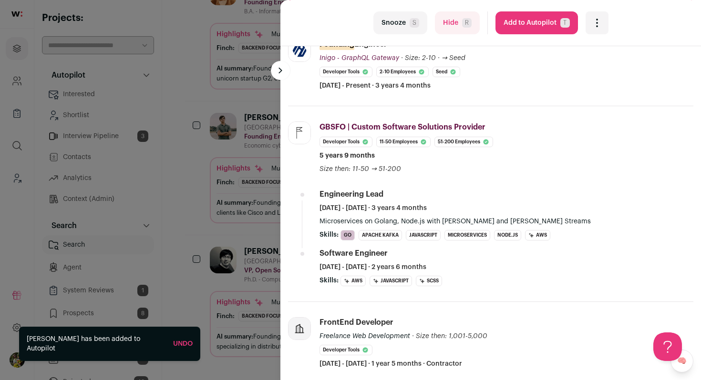
scroll to position [218, 0]
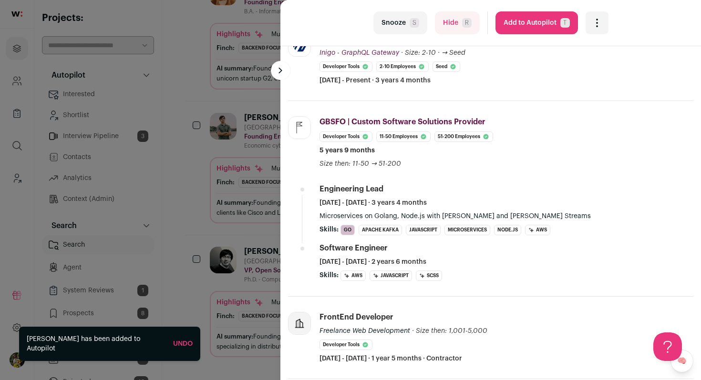
click at [519, 27] on button "Add to Autopilot T" at bounding box center [536, 22] width 82 height 23
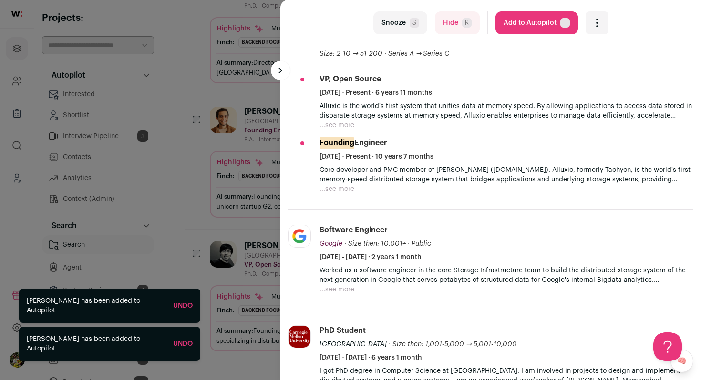
scroll to position [250, 0]
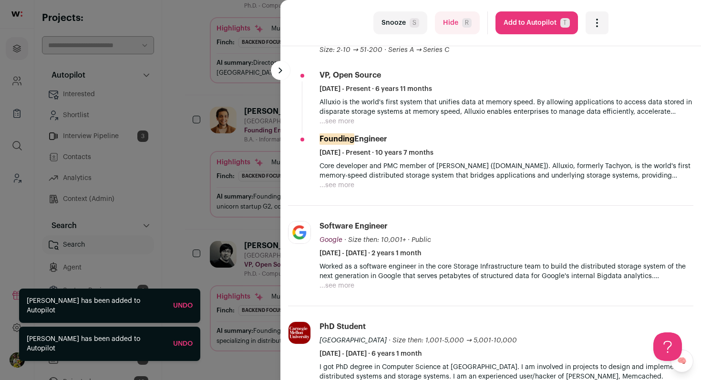
click at [242, 168] on div "last Snooze S Hide R Add to Autopilot T More actions Add to Shortlist Re-calibr…" at bounding box center [350, 190] width 701 height 380
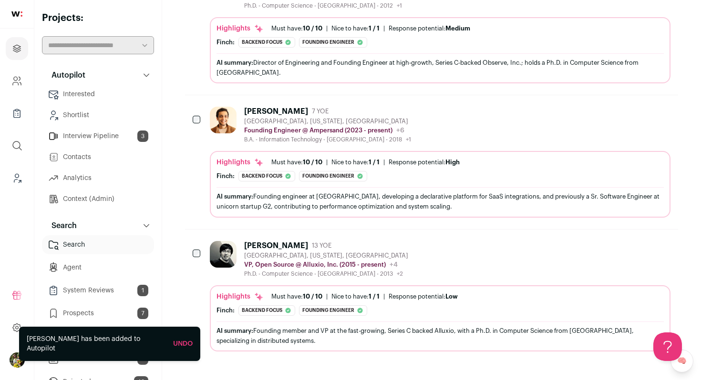
click at [181, 190] on main "Software Engineer (Backend) Remaining Candidates: 10 100% evaluated by Finch 0%…" at bounding box center [431, 71] width 539 height 618
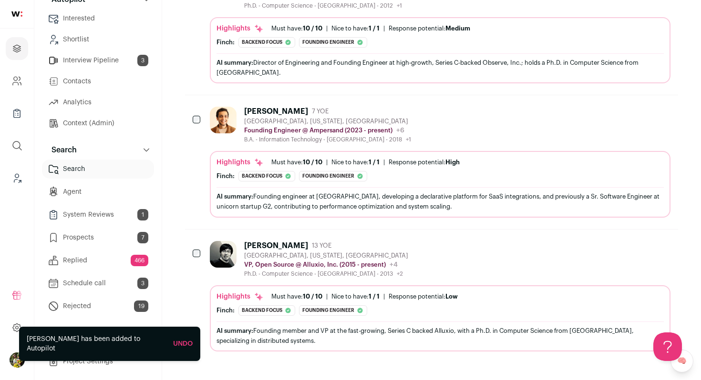
scroll to position [78, 0]
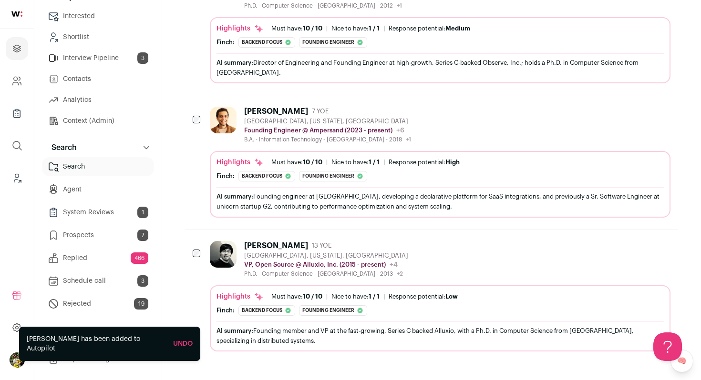
click at [131, 236] on link "Prospects 7" at bounding box center [98, 235] width 112 height 19
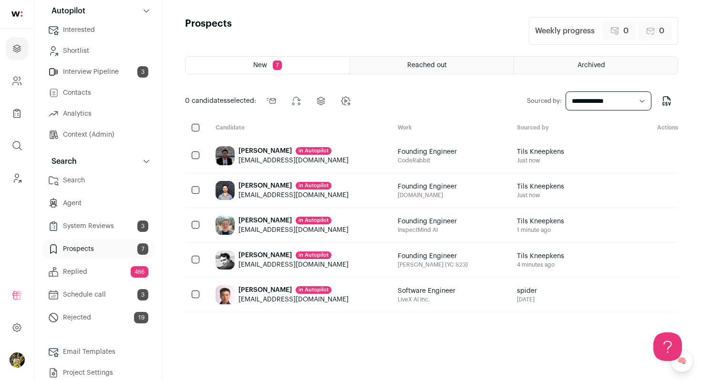
scroll to position [67, 0]
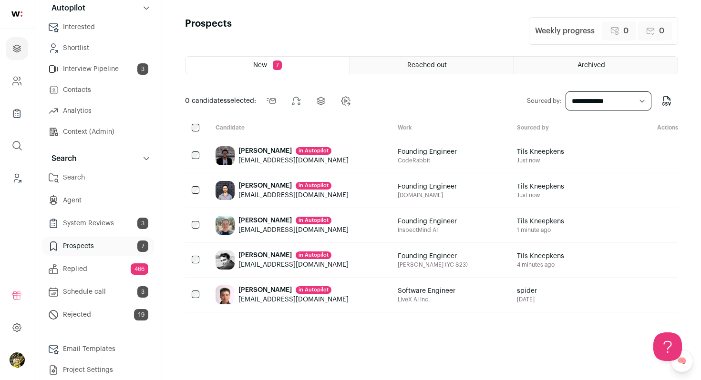
click at [118, 225] on link "System Reviews 3" at bounding box center [98, 223] width 112 height 19
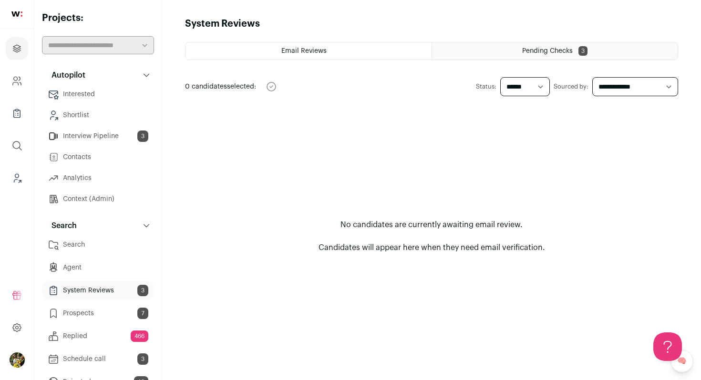
click at [523, 52] on span "Pending Checks" at bounding box center [547, 51] width 51 height 7
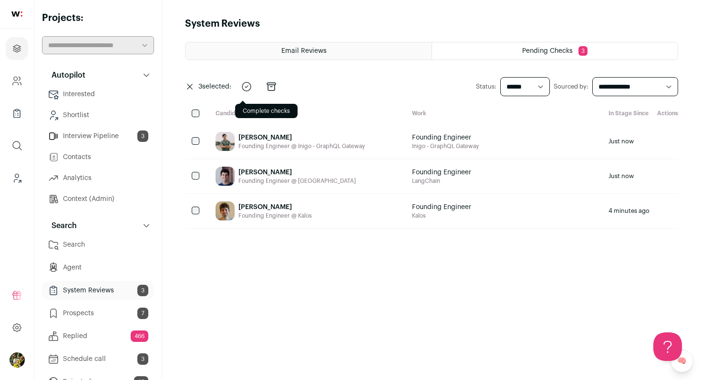
click at [248, 89] on icon "submit" at bounding box center [246, 86] width 11 height 11
click at [247, 89] on icon "submit" at bounding box center [246, 86] width 11 height 11
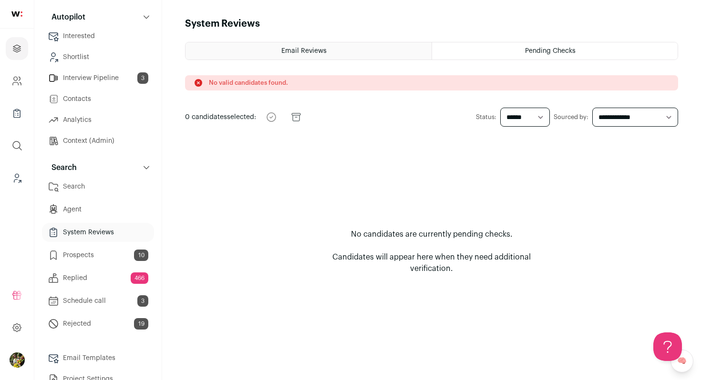
scroll to position [64, 0]
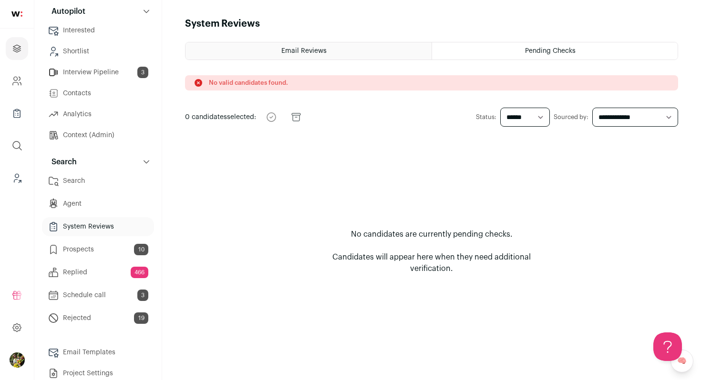
click at [110, 244] on link "Prospects 10" at bounding box center [98, 249] width 112 height 19
